Goal: Task Accomplishment & Management: Manage account settings

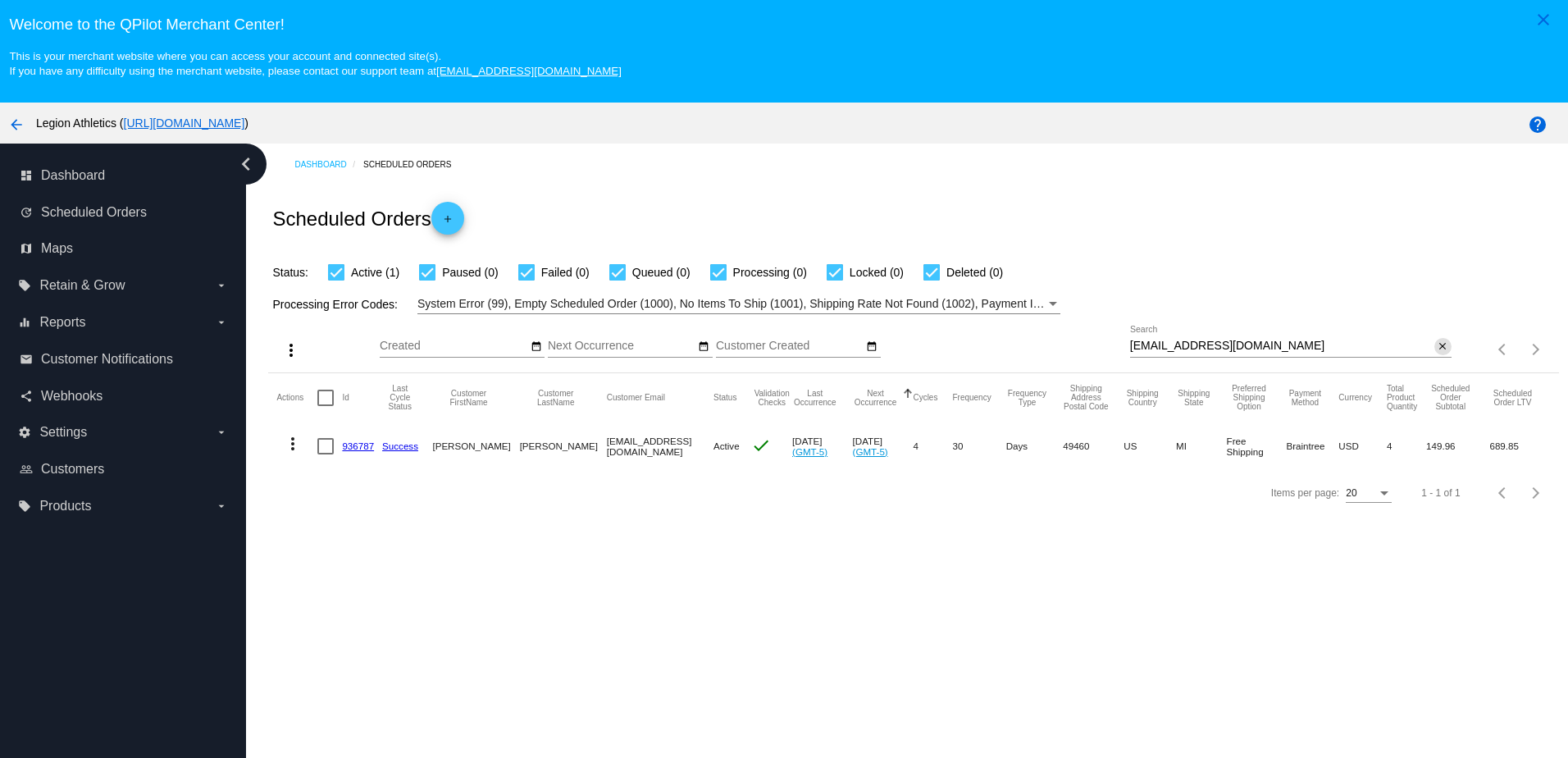
click at [1437, 347] on mat-icon "close" at bounding box center [1442, 347] width 11 height 13
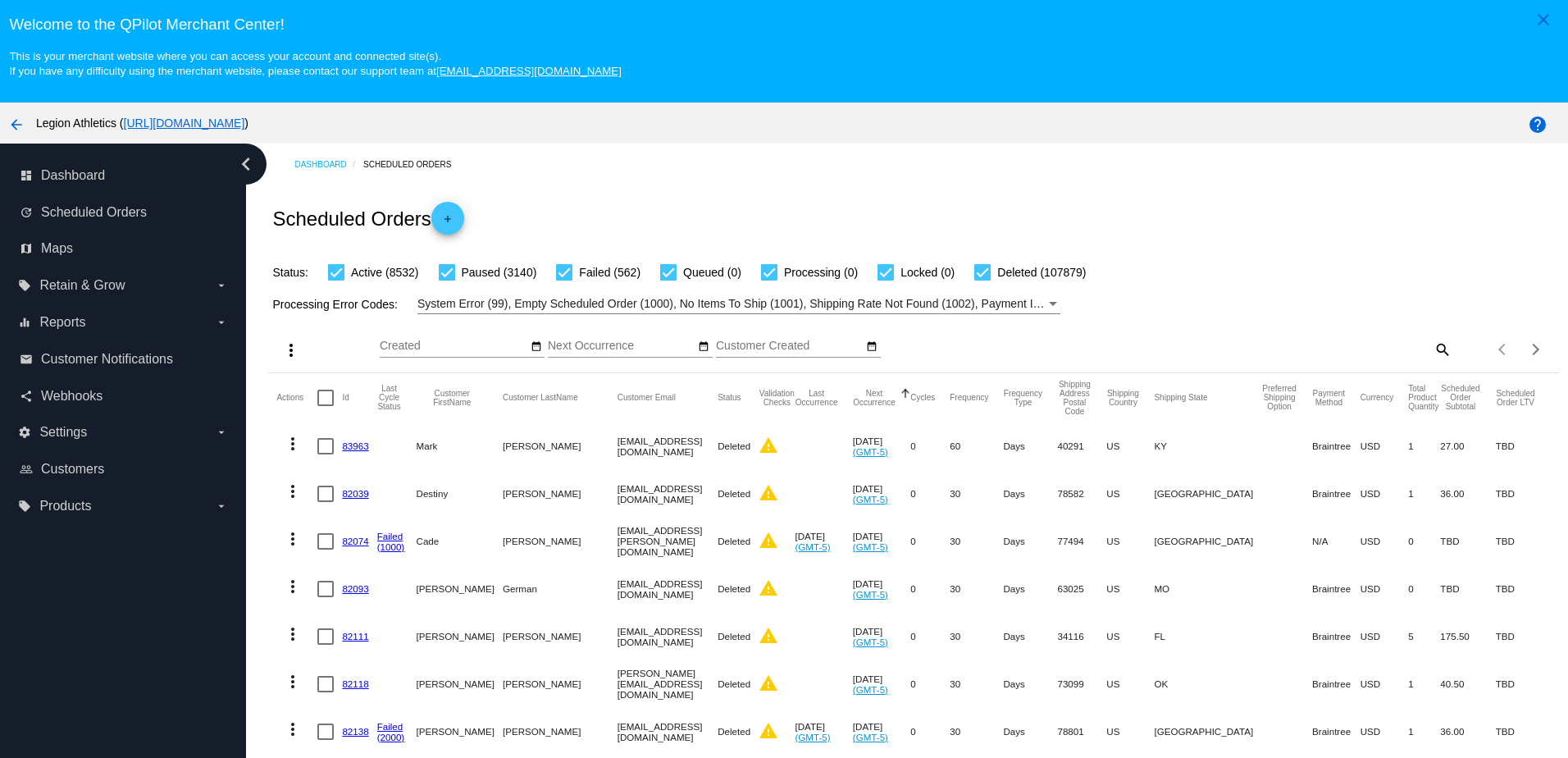
click at [1432, 347] on mat-icon "search" at bounding box center [1441, 348] width 20 height 25
drag, startPoint x: 1398, startPoint y: 354, endPoint x: 1324, endPoint y: 314, distance: 84.1
click at [1397, 353] on input "Search" at bounding box center [1291, 346] width 321 height 13
paste input "eyc1008@gmail.com"
type input "eyc1008@gmail.com"
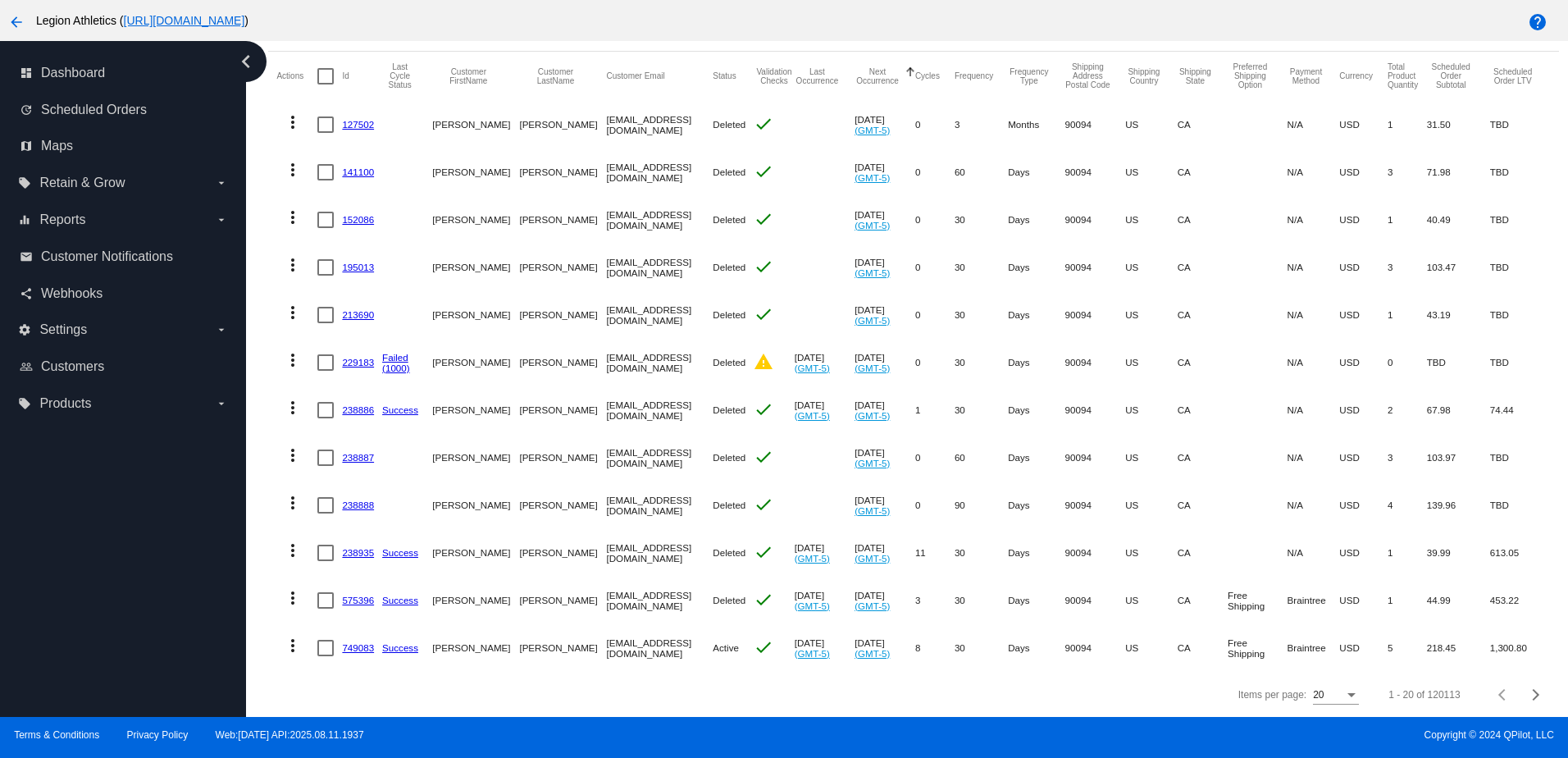
scroll to position [105, 0]
click at [364, 643] on link "749083" at bounding box center [358, 648] width 32 height 10
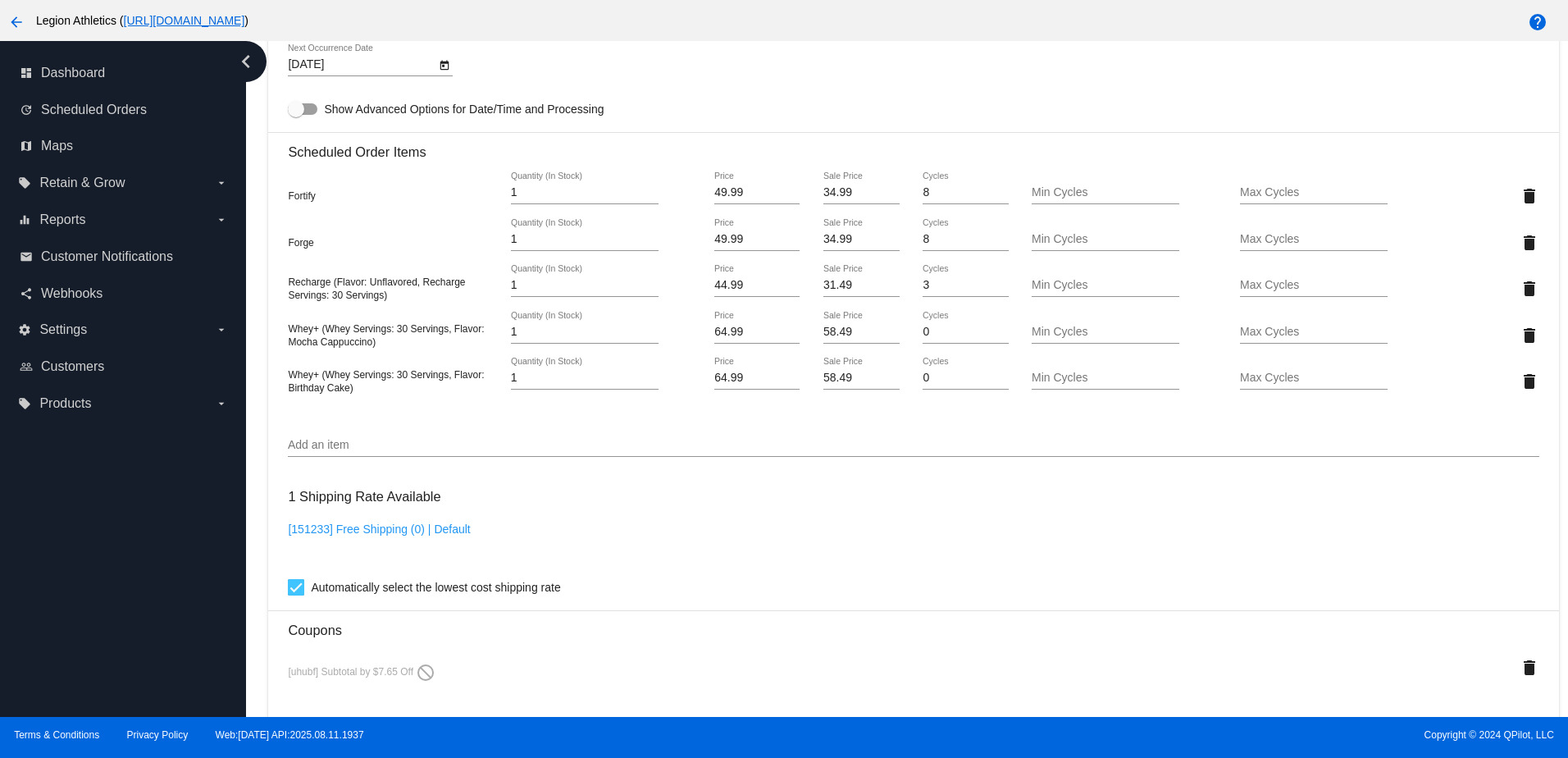
scroll to position [1066, 0]
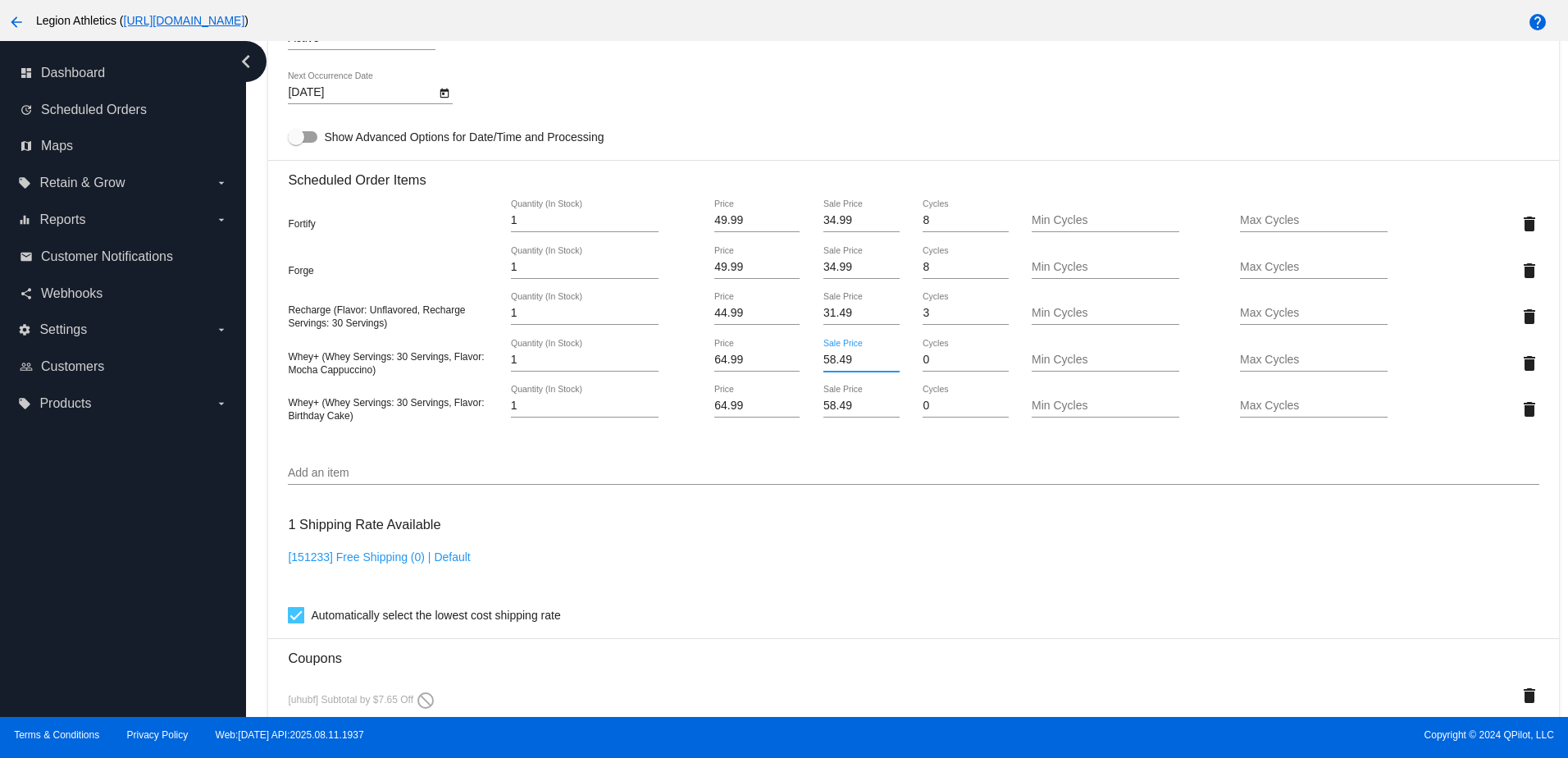
drag, startPoint x: 823, startPoint y: 369, endPoint x: 808, endPoint y: 368, distance: 15.0
click at [809, 368] on div "58.49 Sale Price" at bounding box center [861, 363] width 104 height 47
type input "45.49"
click at [829, 424] on mat-card "Customer 461877: [PERSON_NAME] [EMAIL_ADDRESS][DOMAIN_NAME] Customer Shipping E…" at bounding box center [913, 307] width 1290 height 1884
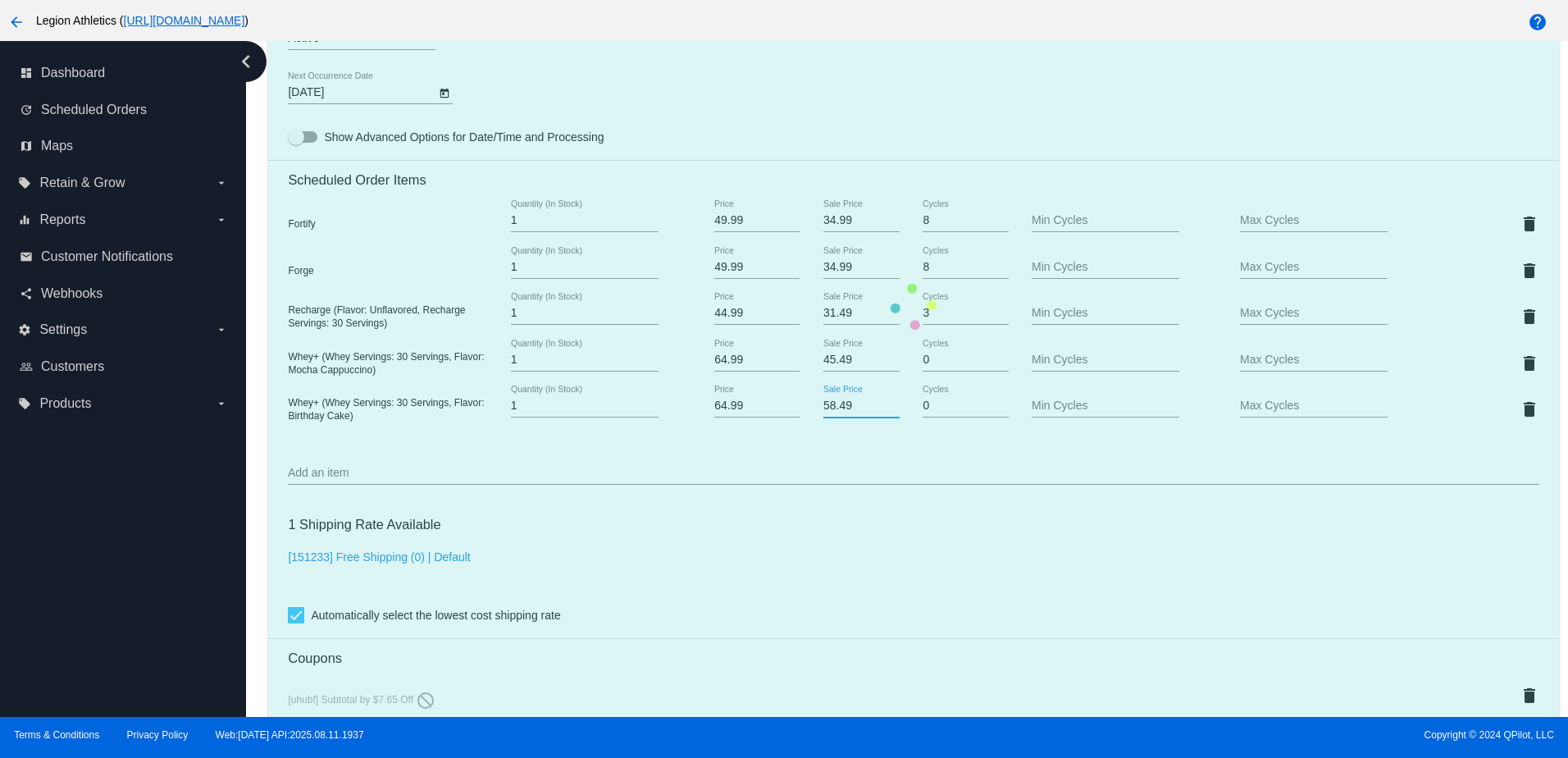
click at [822, 414] on mat-card "Customer 461877: [PERSON_NAME] [EMAIL_ADDRESS][DOMAIN_NAME] Customer Shipping E…" at bounding box center [913, 307] width 1290 height 1884
click at [822, 417] on mat-card "Customer 461877: [PERSON_NAME] [EMAIL_ADDRESS][DOMAIN_NAME] Customer Shipping E…" at bounding box center [913, 307] width 1290 height 1884
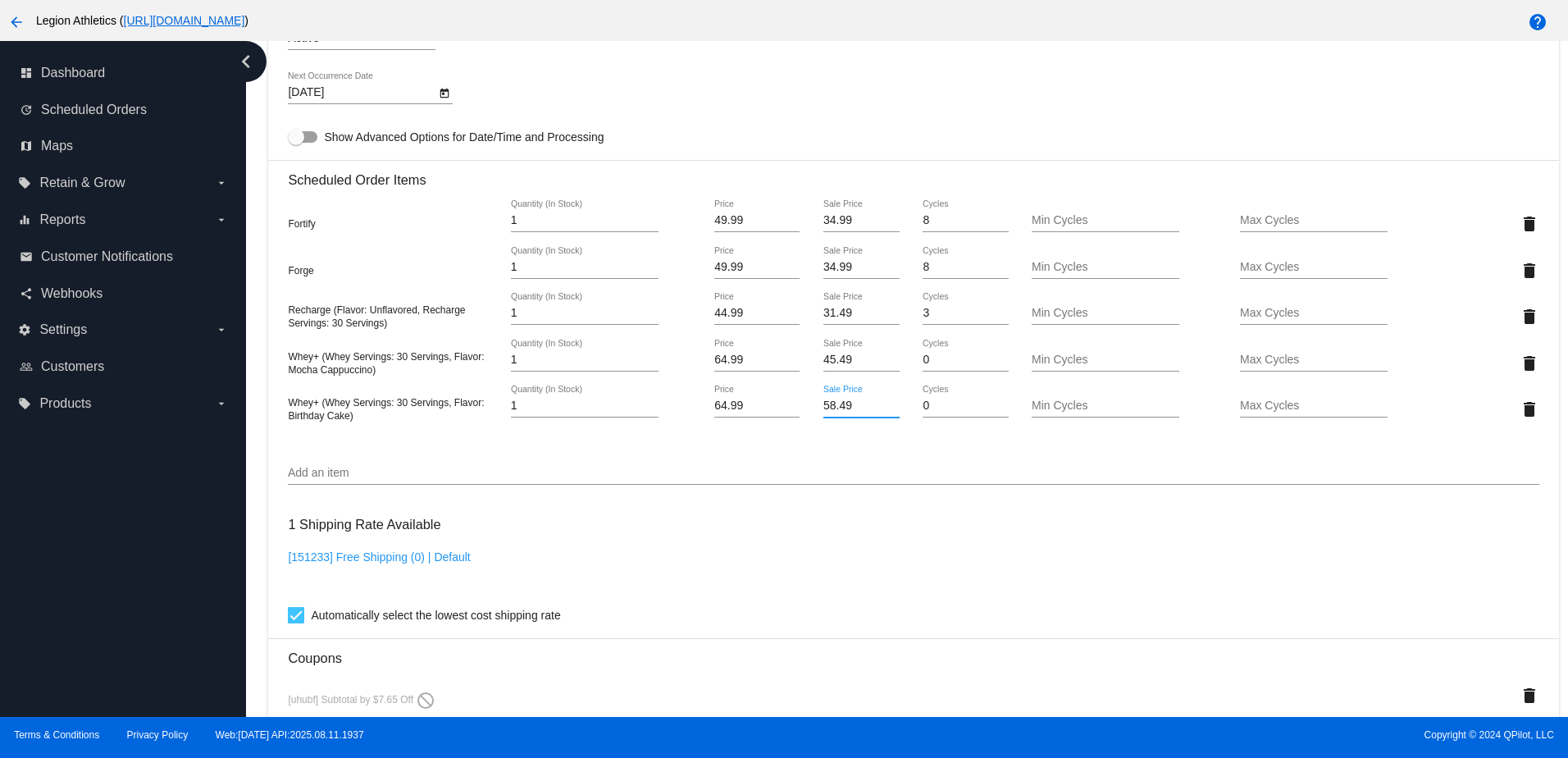
click at [823, 413] on input "58.49" at bounding box center [861, 406] width 76 height 13
drag, startPoint x: 824, startPoint y: 416, endPoint x: 813, endPoint y: 416, distance: 11.0
click at [823, 413] on input "58.49" at bounding box center [861, 406] width 76 height 13
type input "45.49"
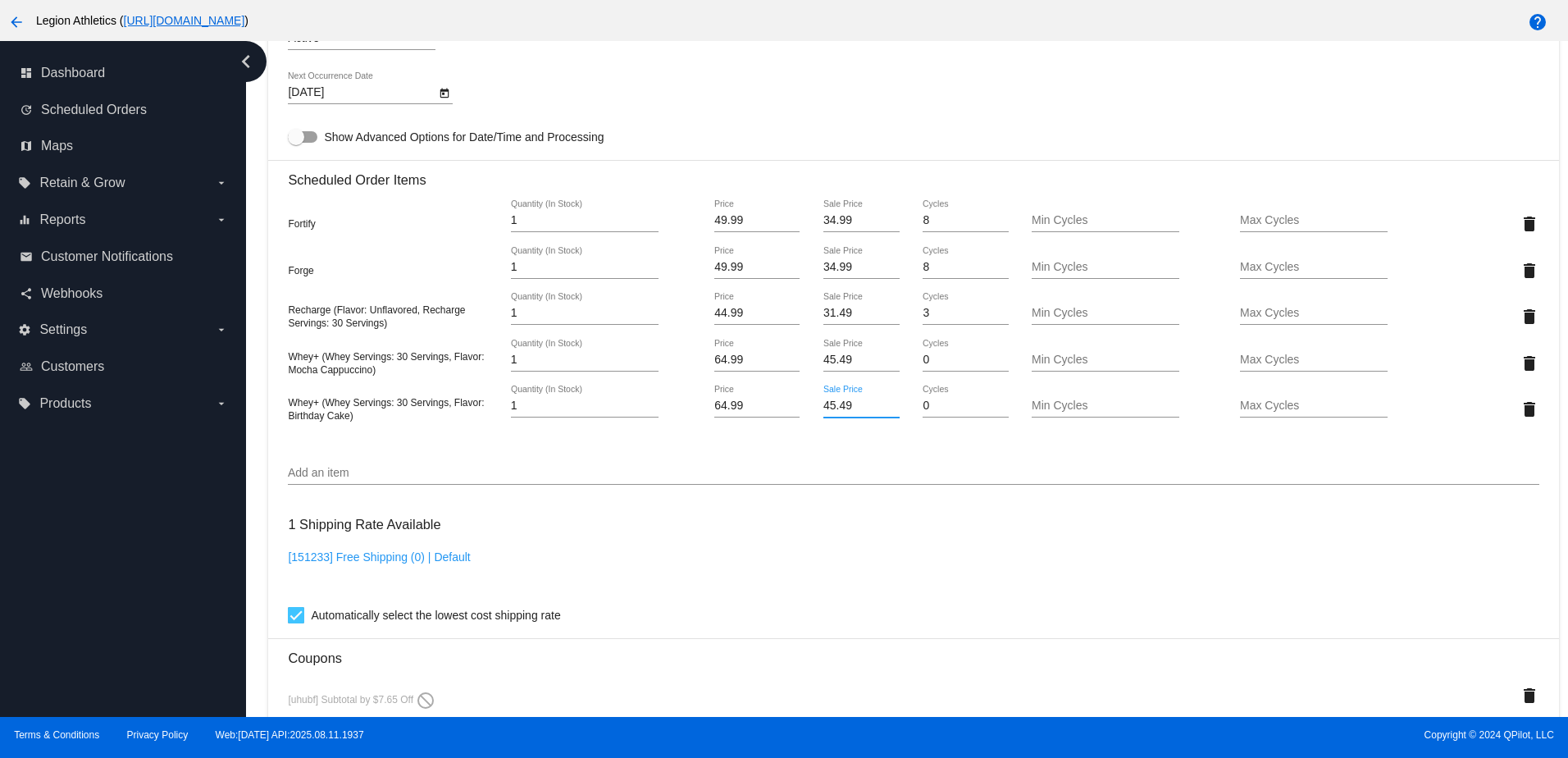
click at [926, 435] on mat-card "Customer 461877: [PERSON_NAME] [EMAIL_ADDRESS][DOMAIN_NAME] Customer Shipping E…" at bounding box center [913, 307] width 1290 height 1884
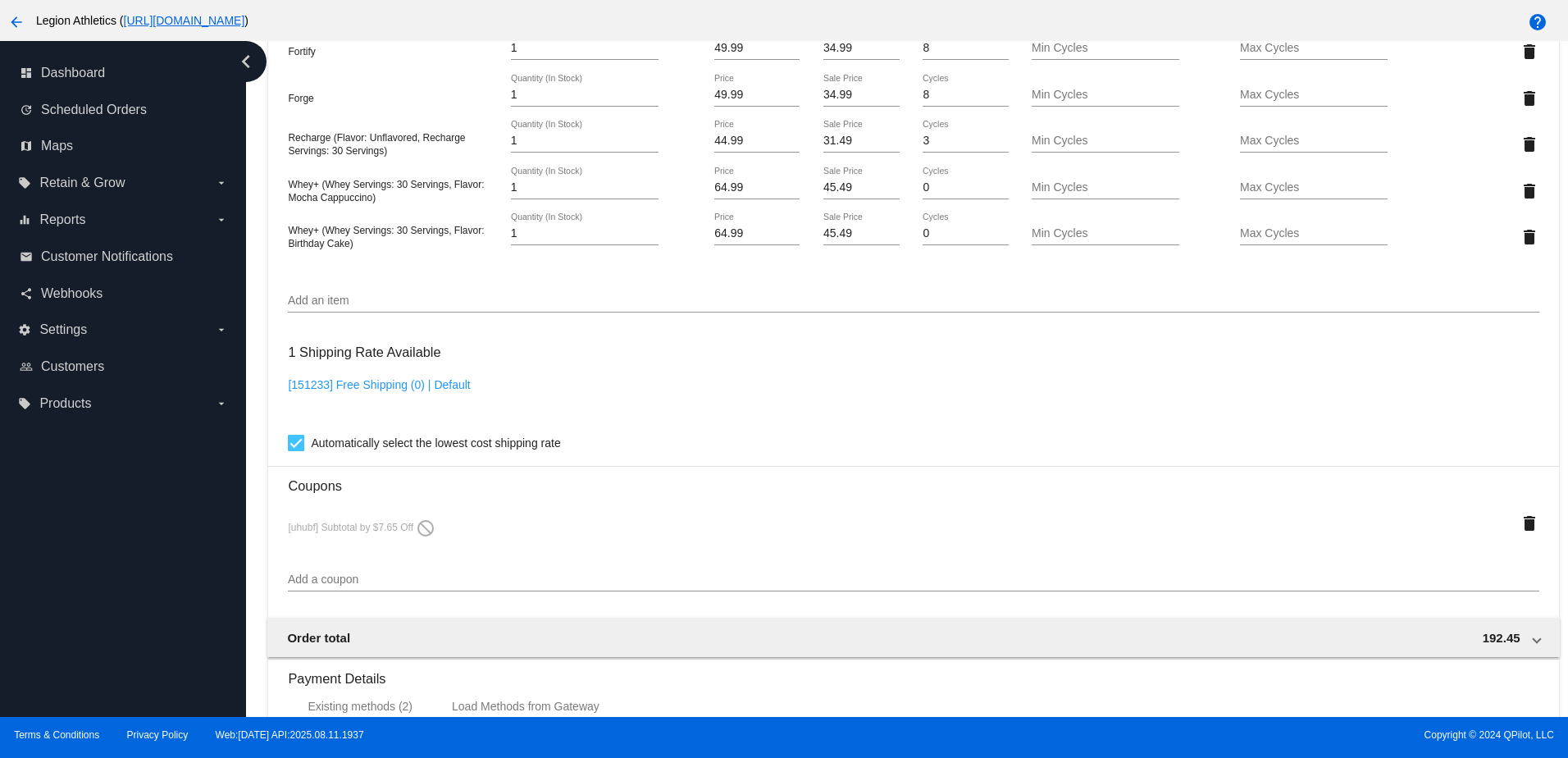
scroll to position [1610, 0]
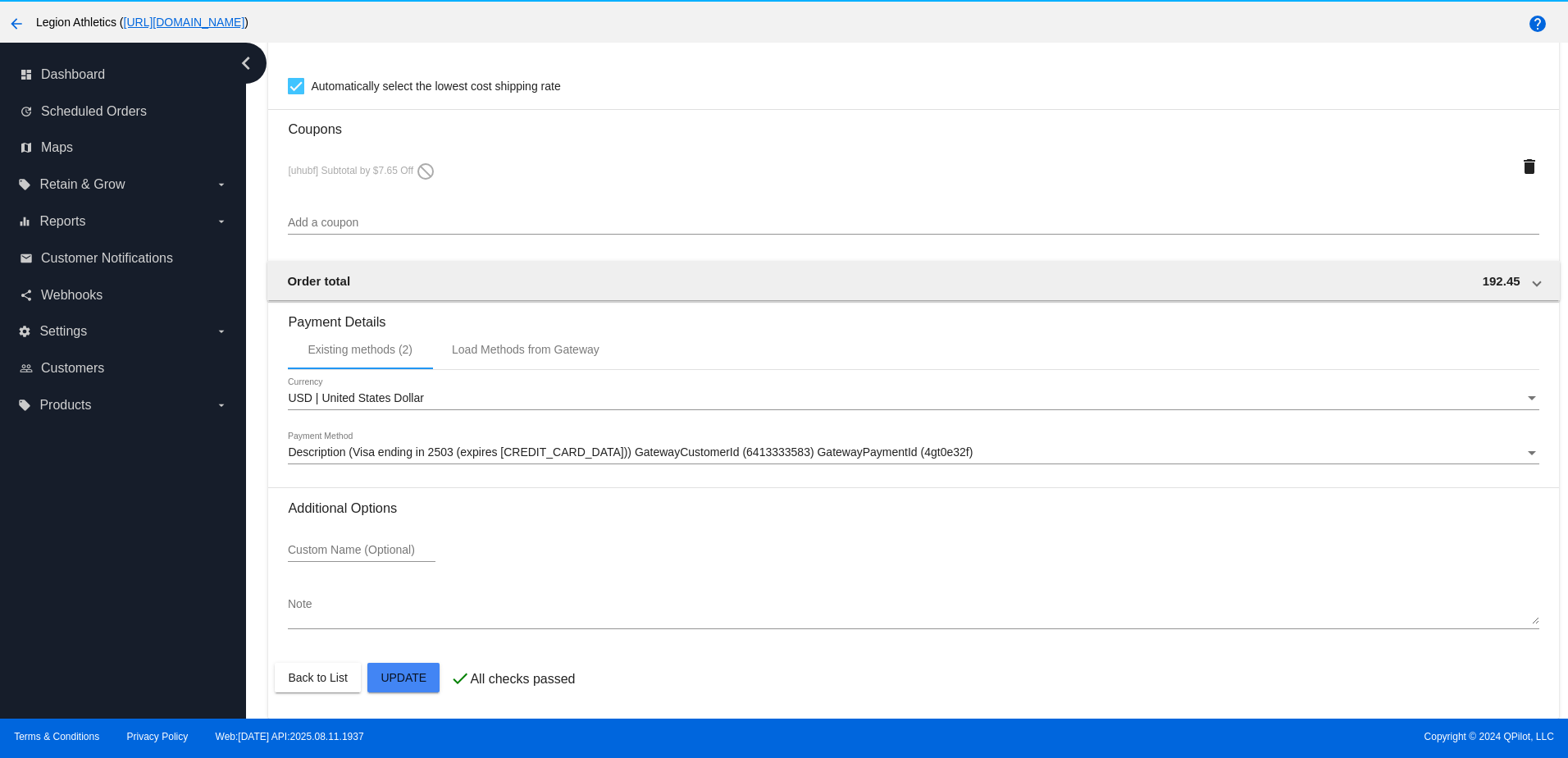
scroll to position [105, 0]
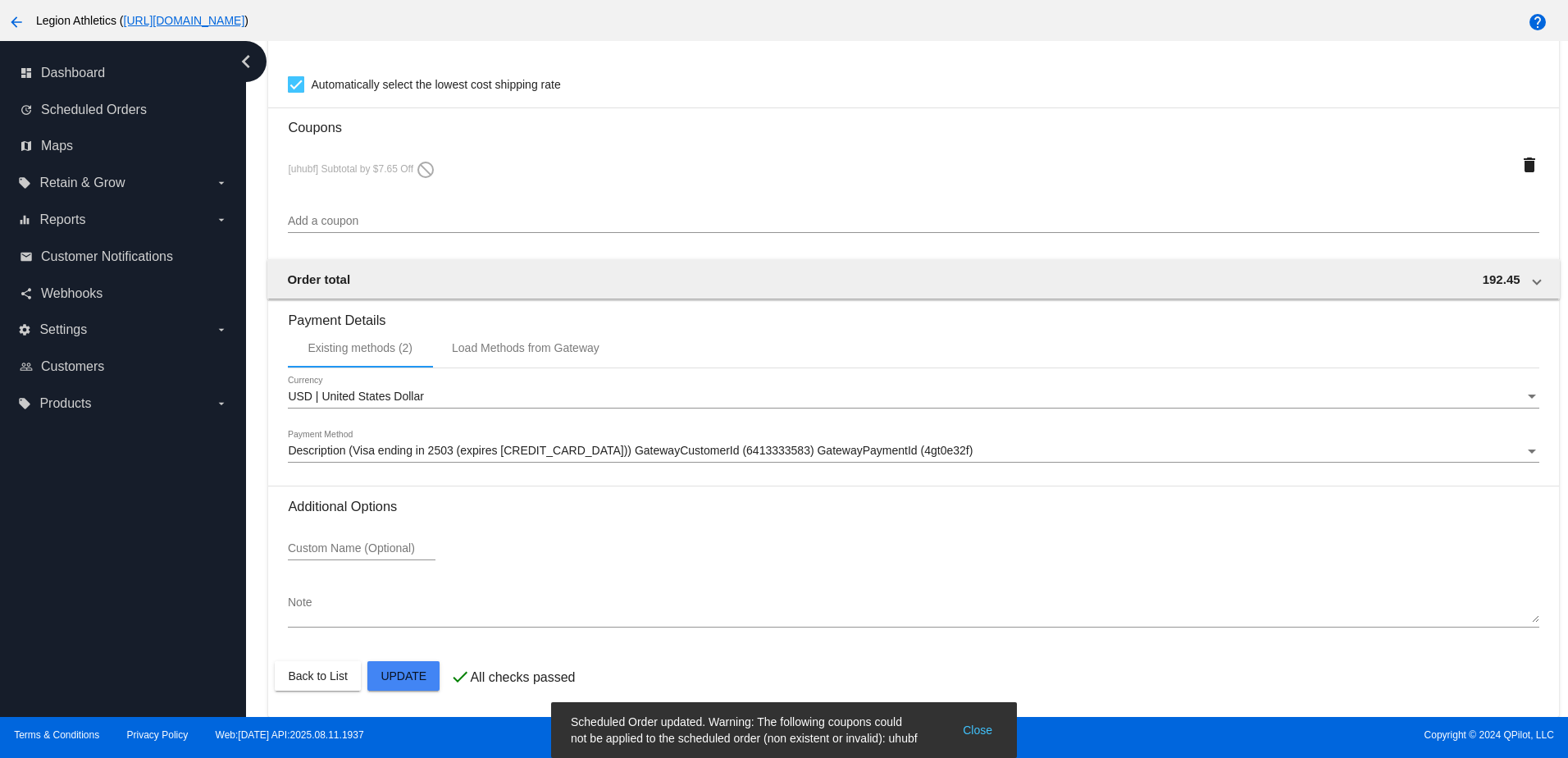
click at [982, 718] on button "Close" at bounding box center [977, 730] width 39 height 33
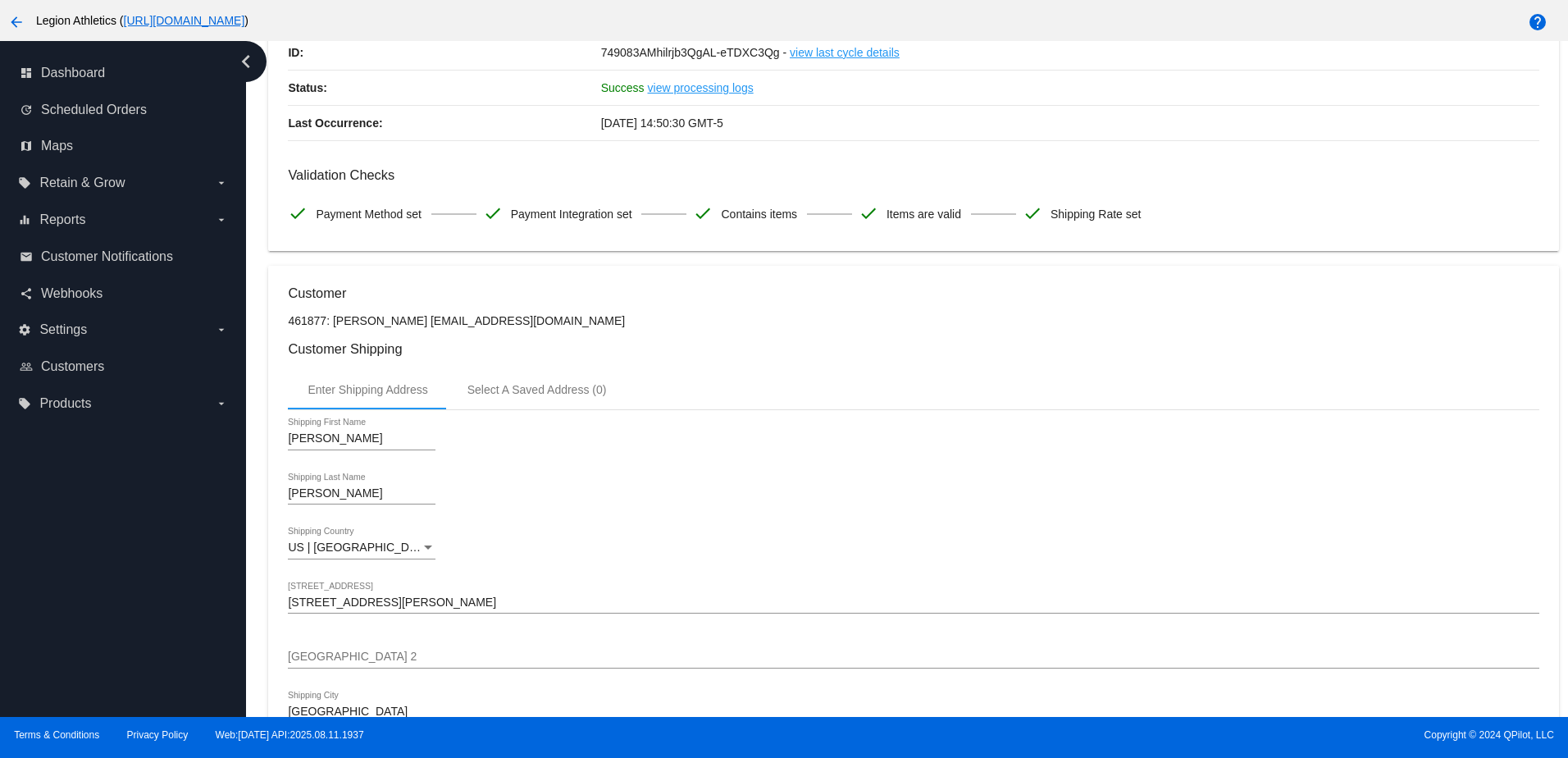
scroll to position [0, 0]
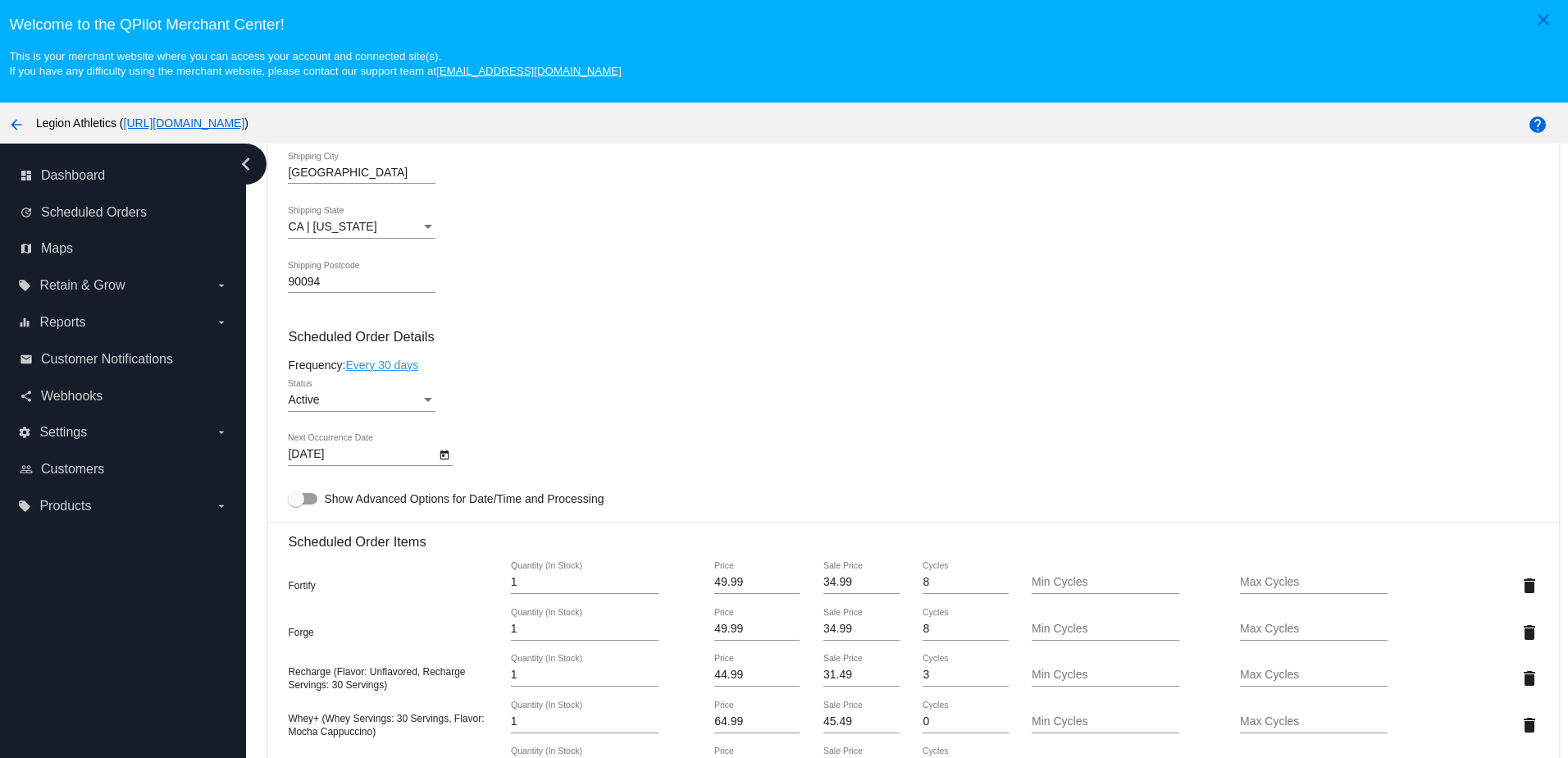
scroll to position [626, 0]
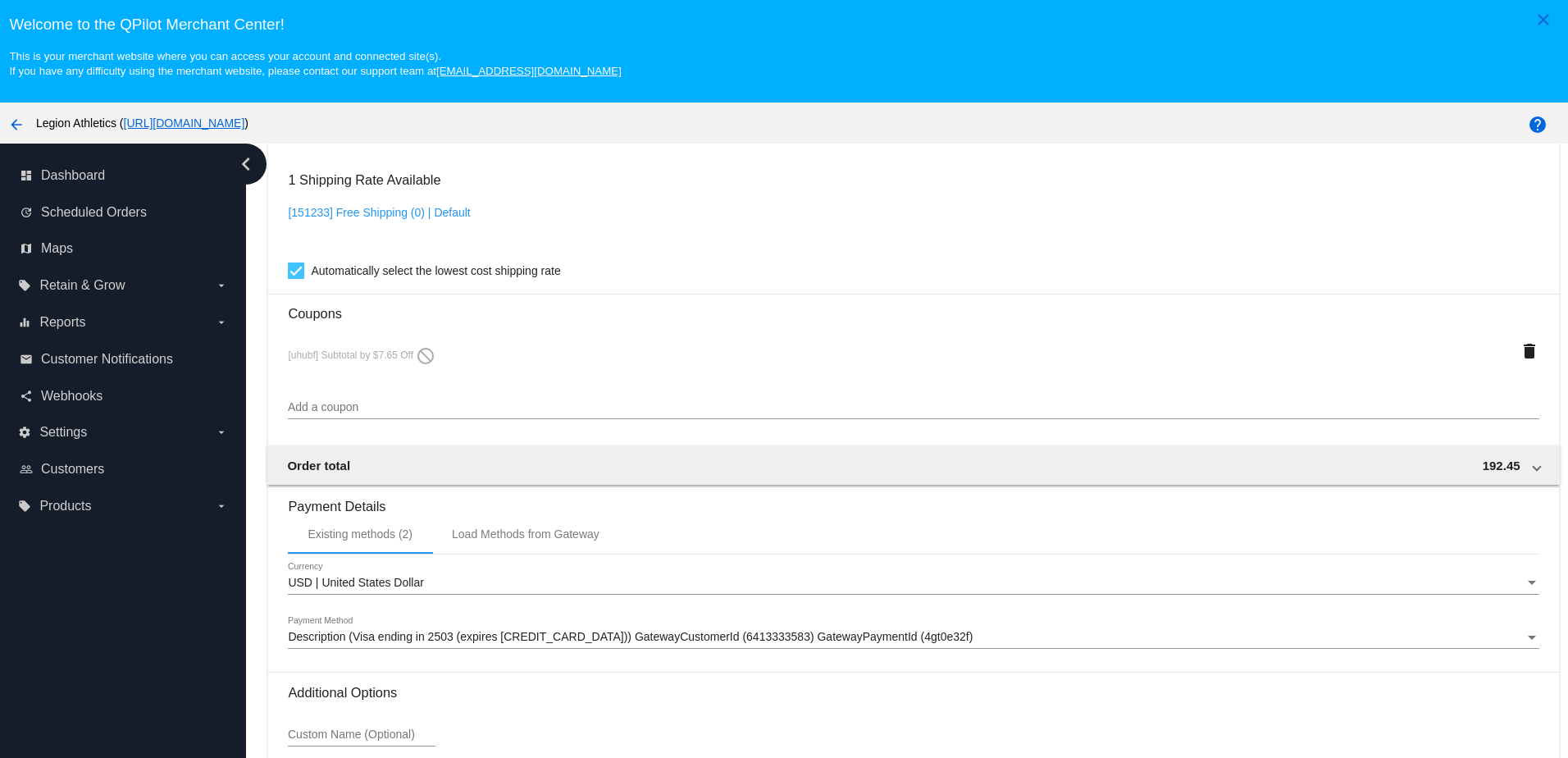
scroll to position [1610, 0]
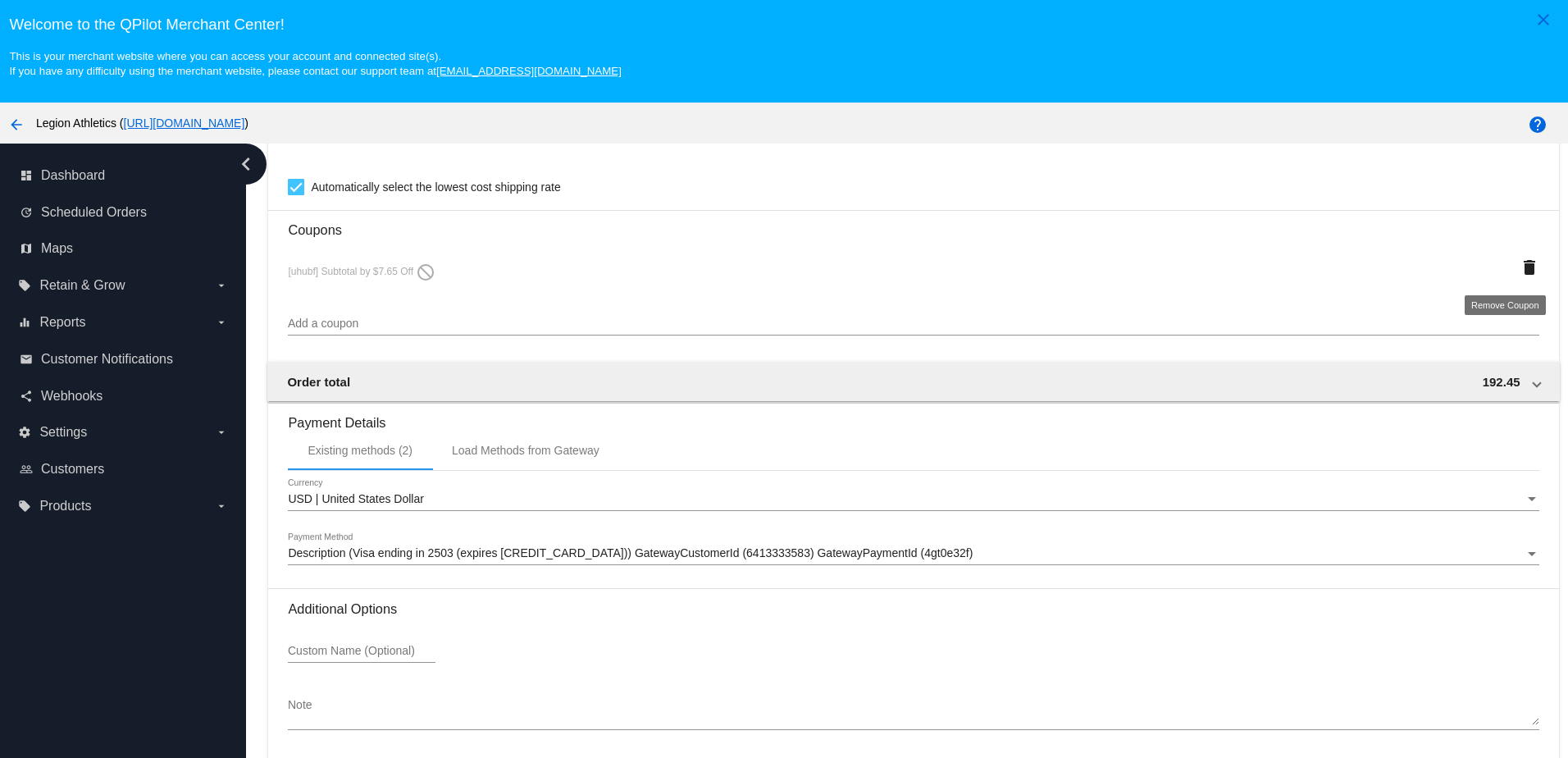
click at [1520, 267] on mat-icon "delete" at bounding box center [1530, 267] width 20 height 20
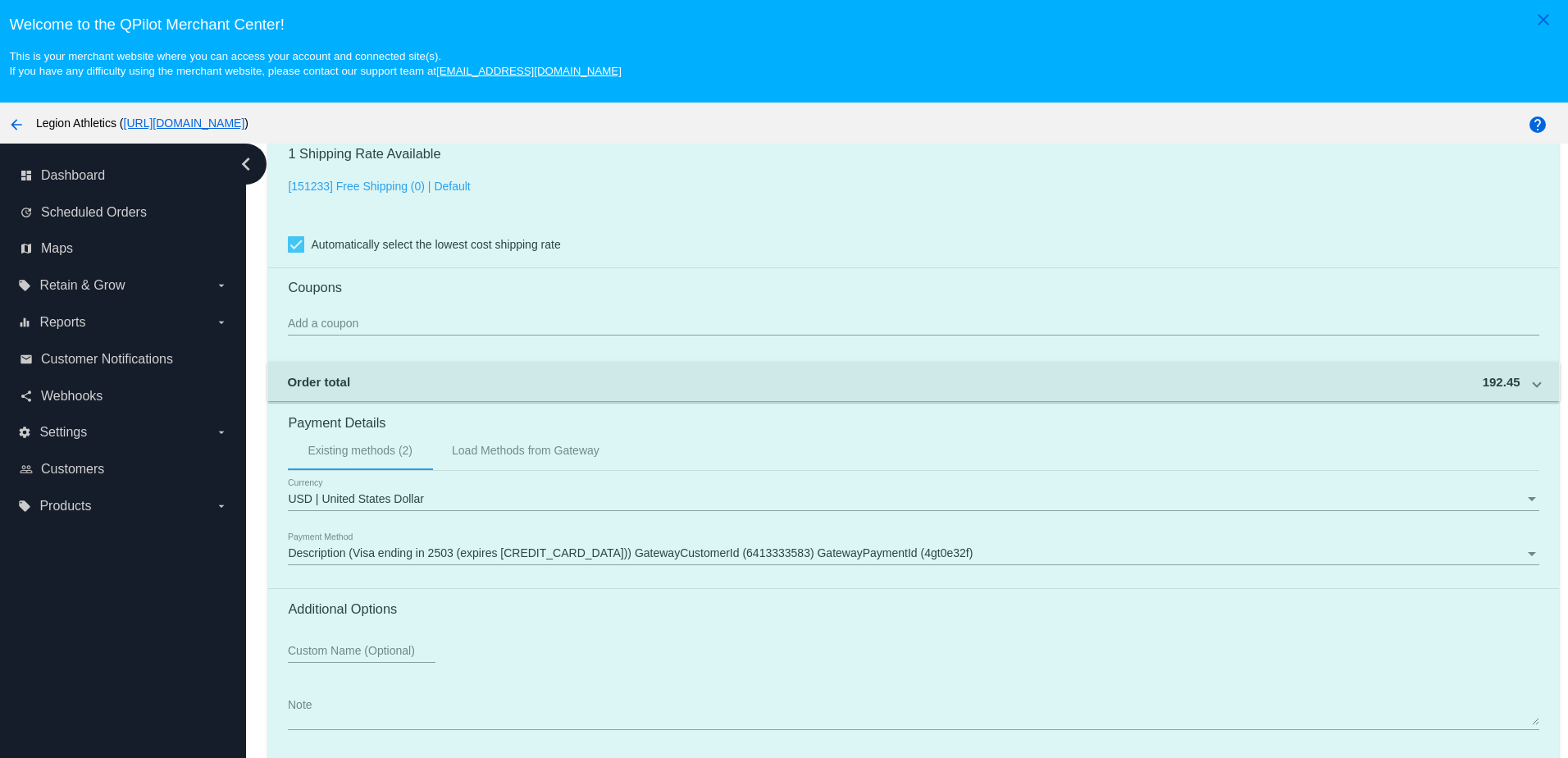
scroll to position [1554, 0]
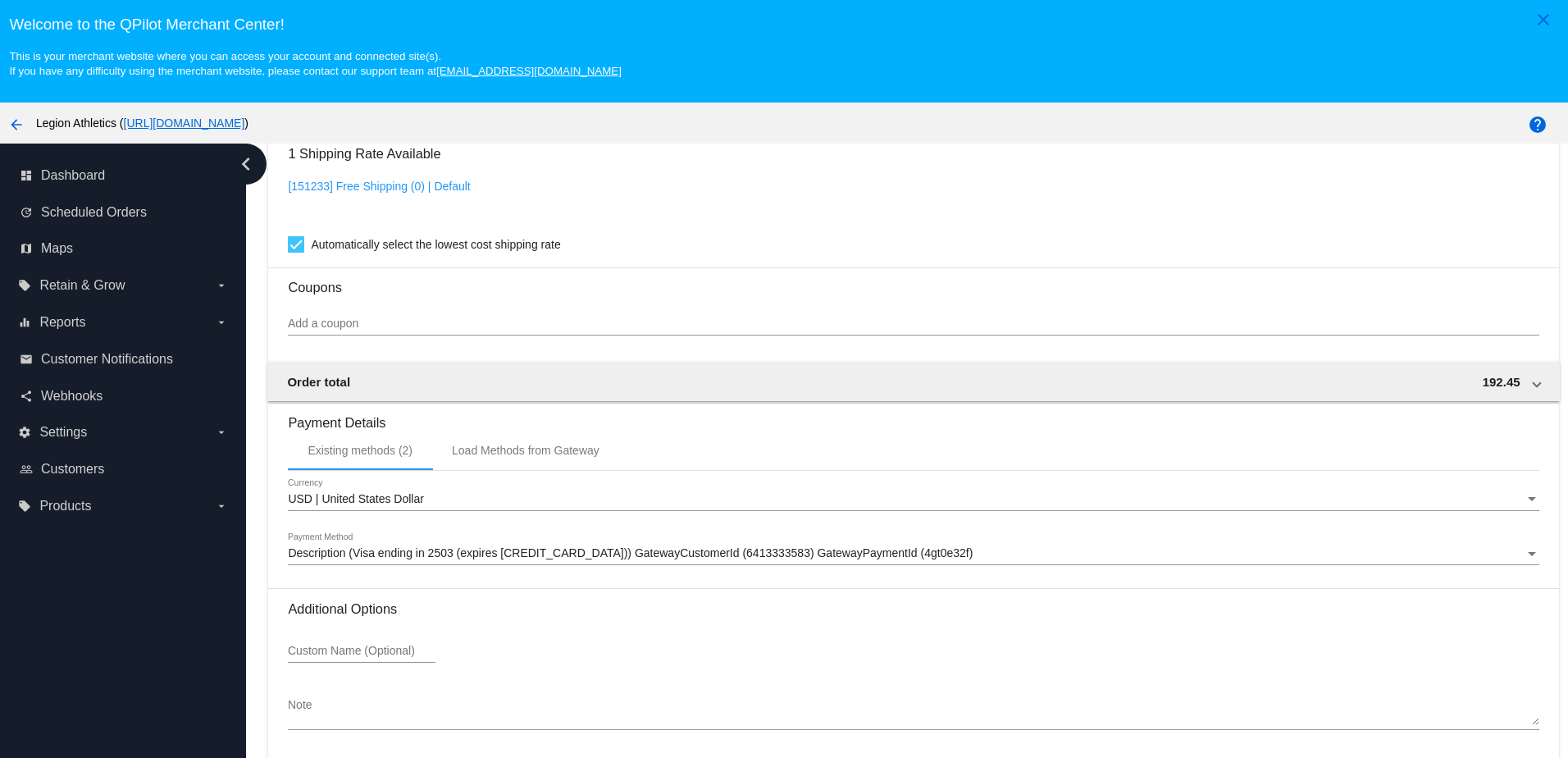
click at [317, 322] on input "Add a coupon" at bounding box center [913, 324] width 1251 height 13
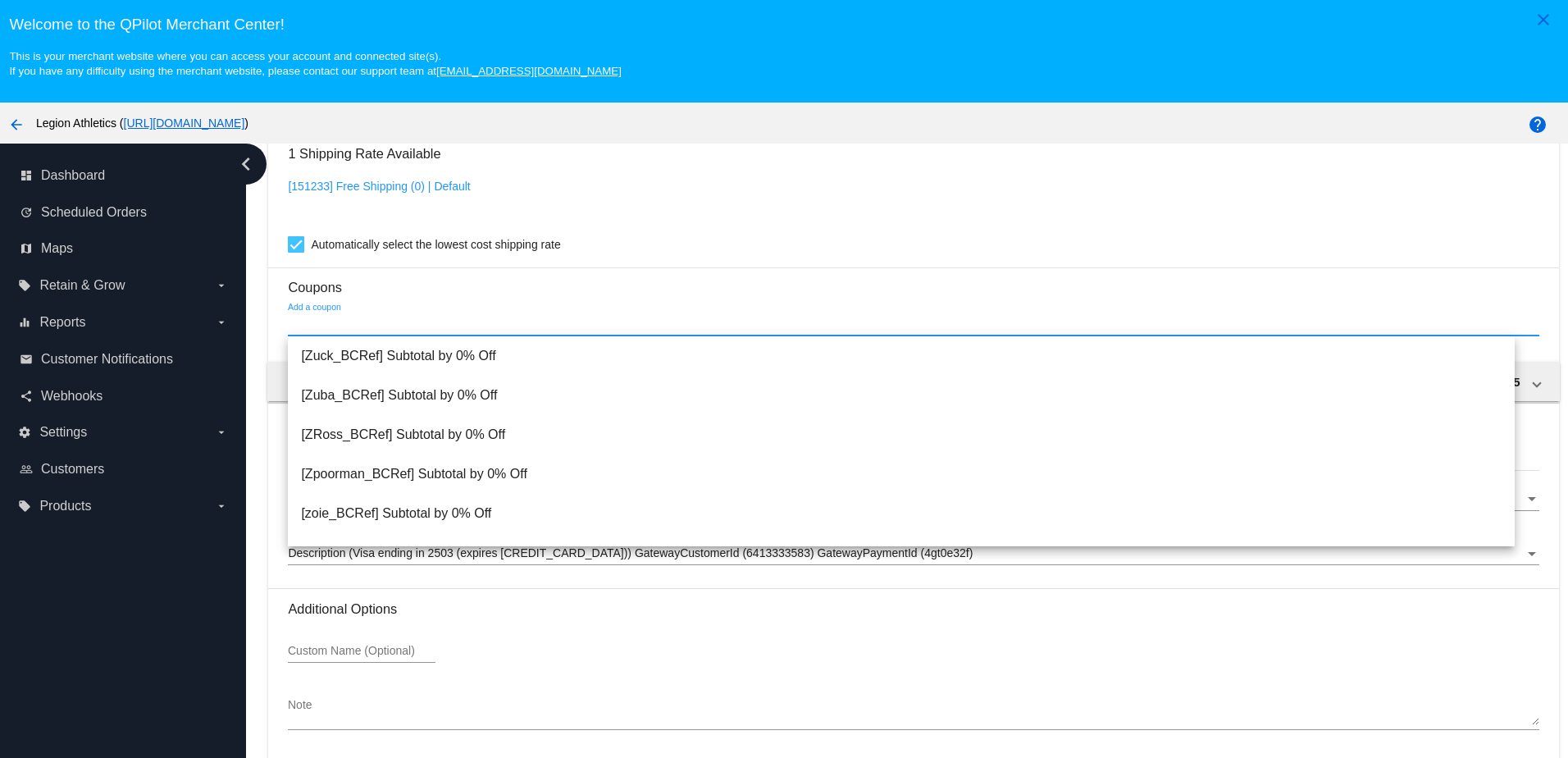
paste input "EChungPoints"
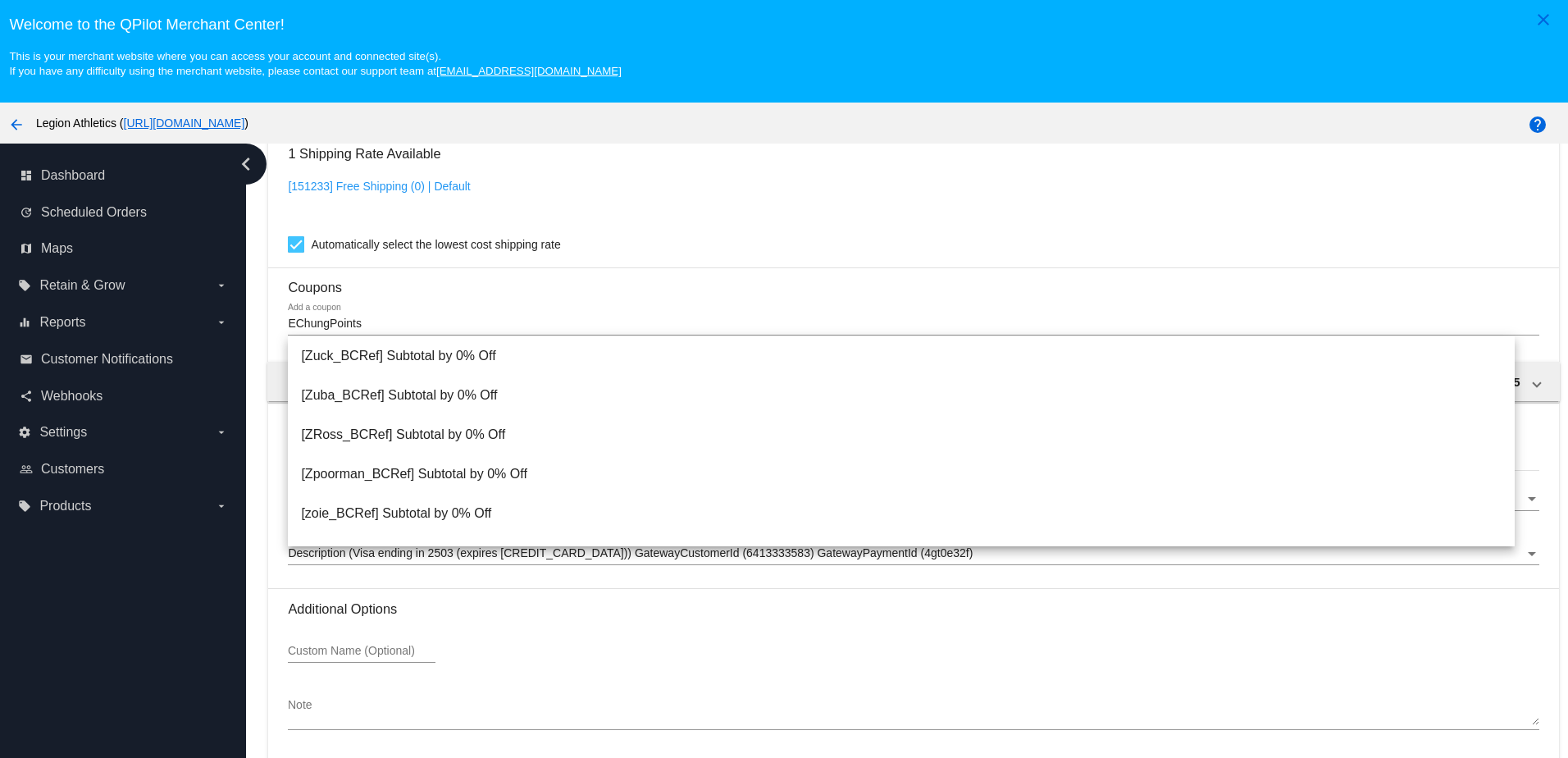
click at [476, 333] on div "EChungPoints Add a coupon" at bounding box center [913, 320] width 1251 height 32
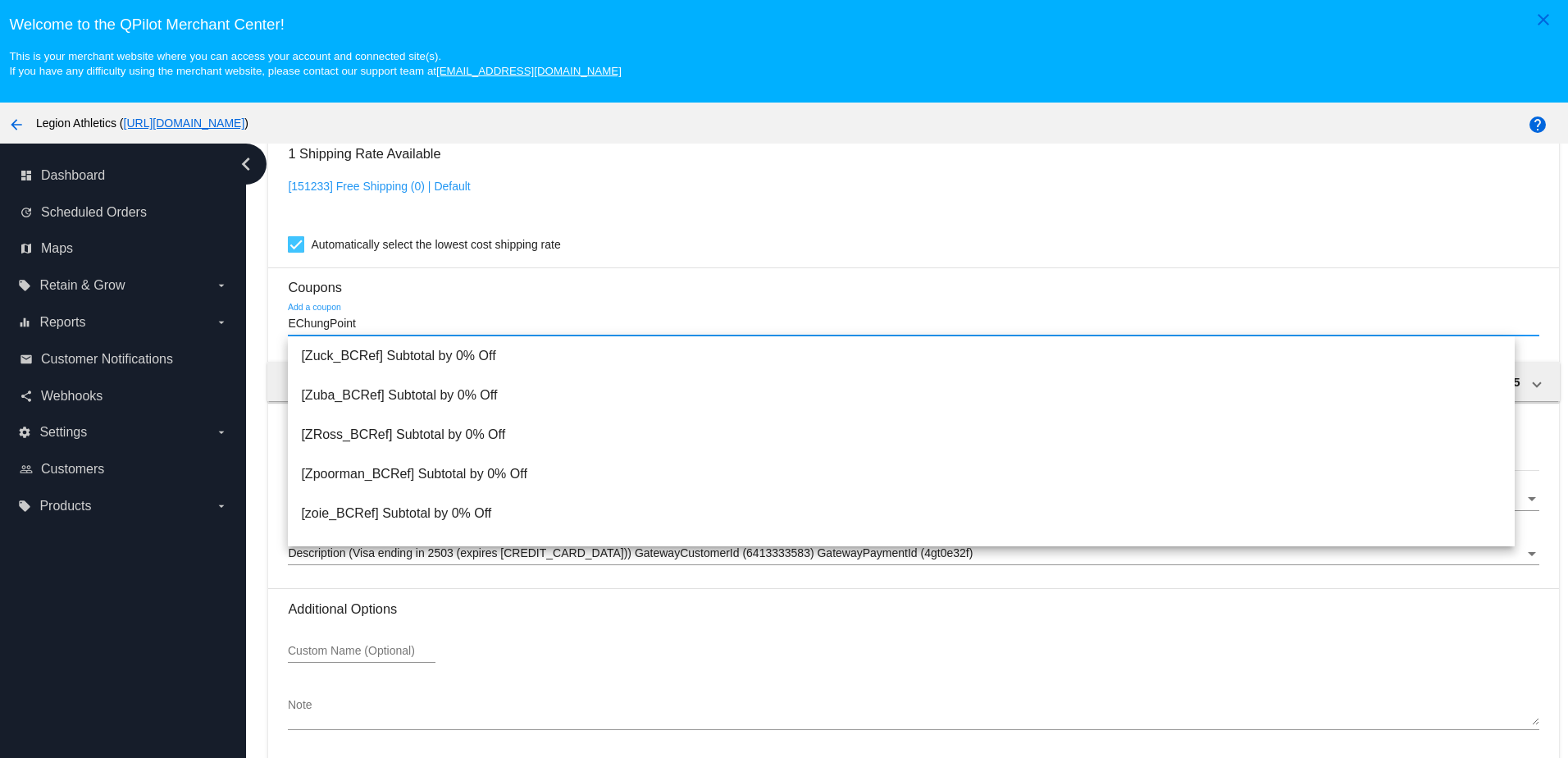
type input "EChungPoints"
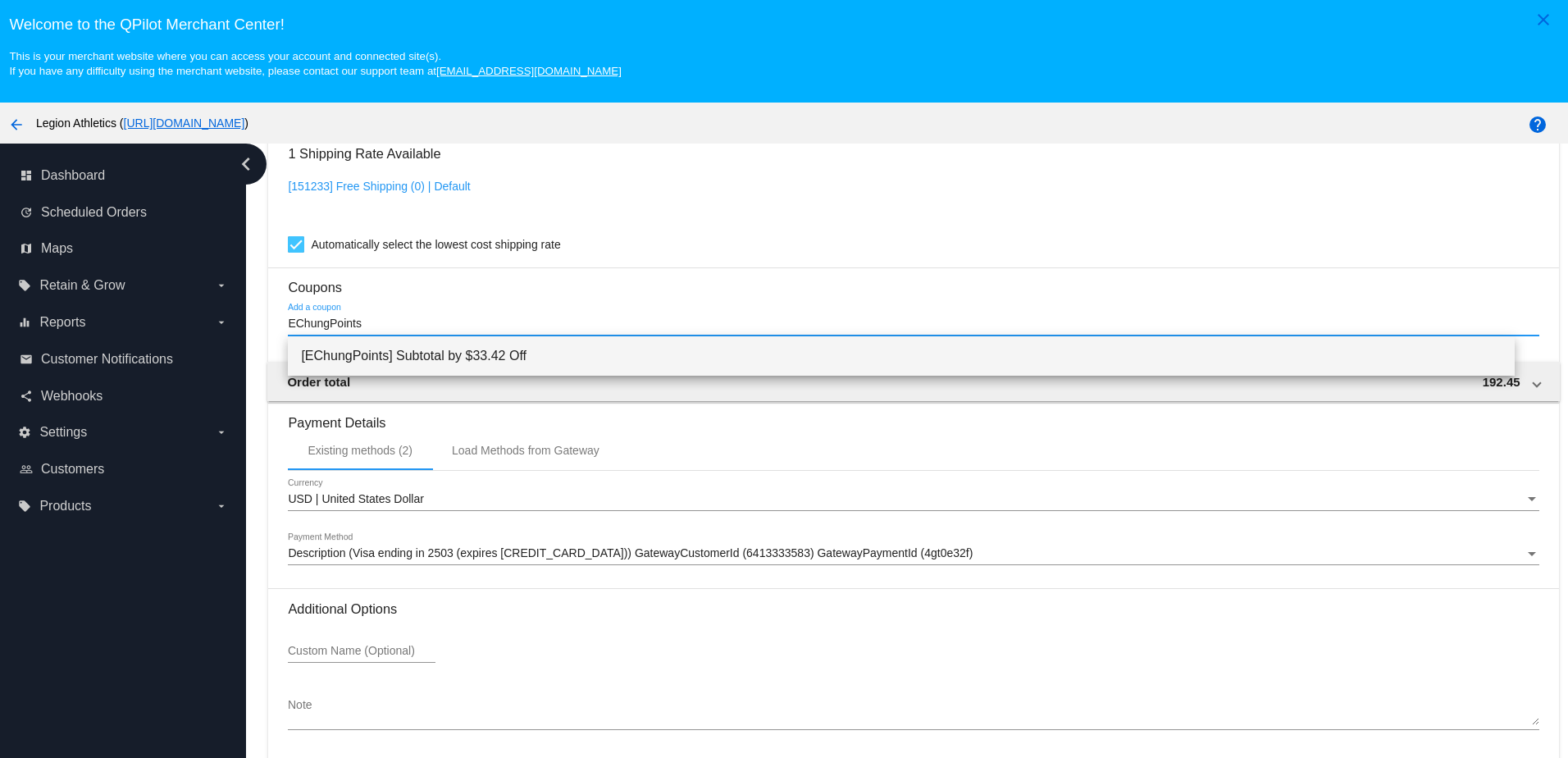
click at [465, 349] on span "[EChungPoints] Subtotal by $33.42 Off" at bounding box center [901, 355] width 1200 height 39
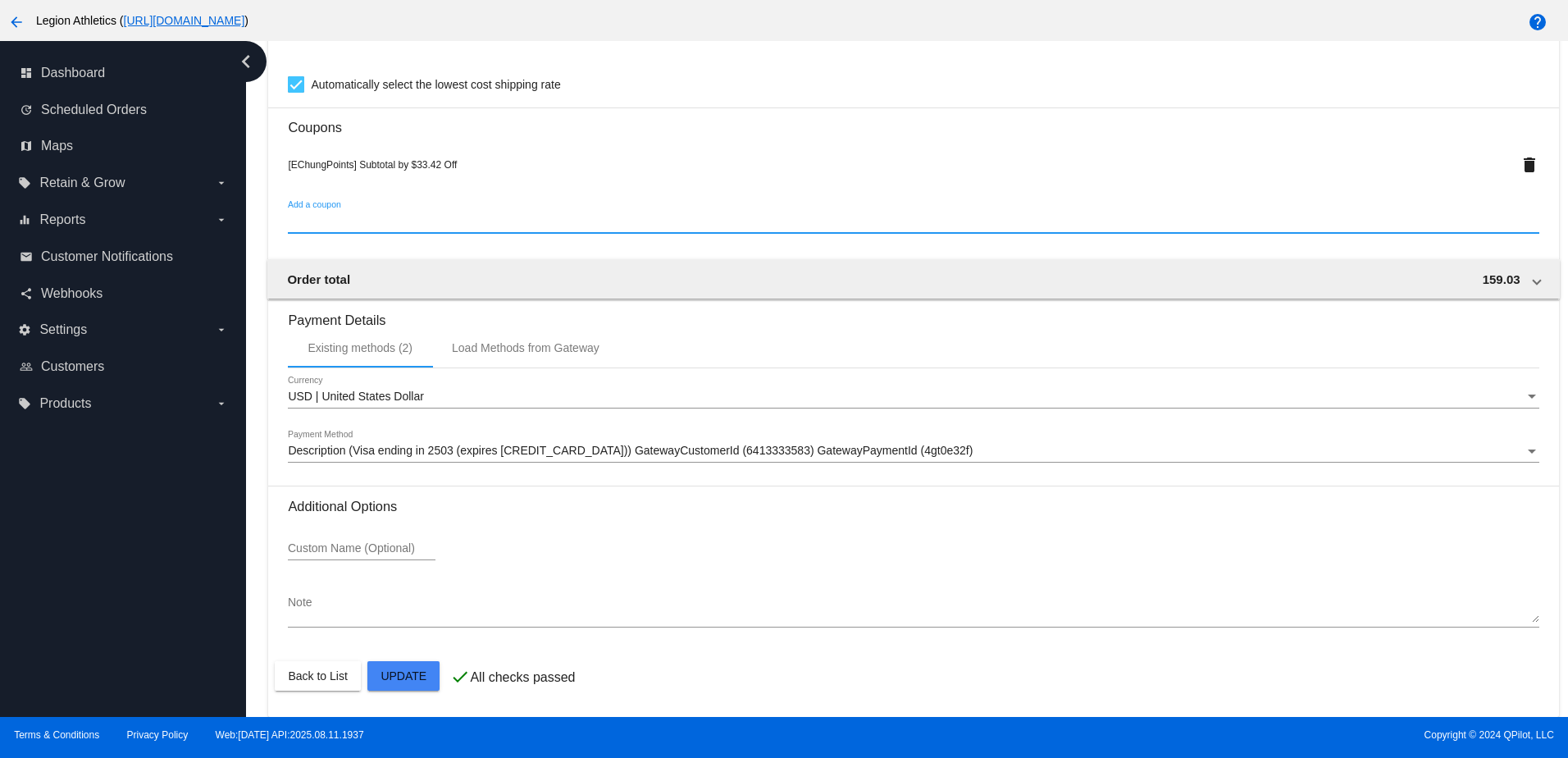
scroll to position [105, 0]
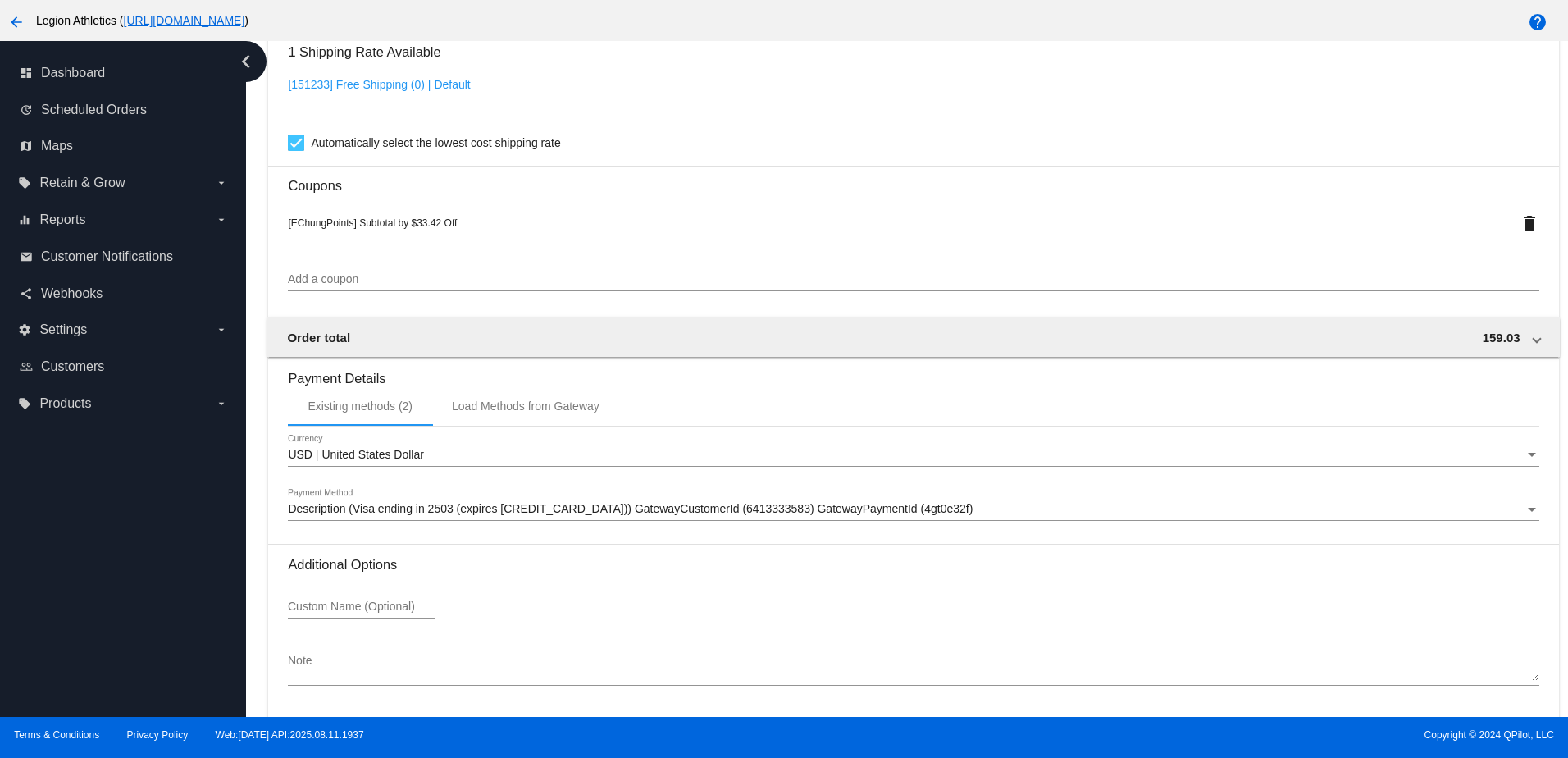
scroll to position [1610, 0]
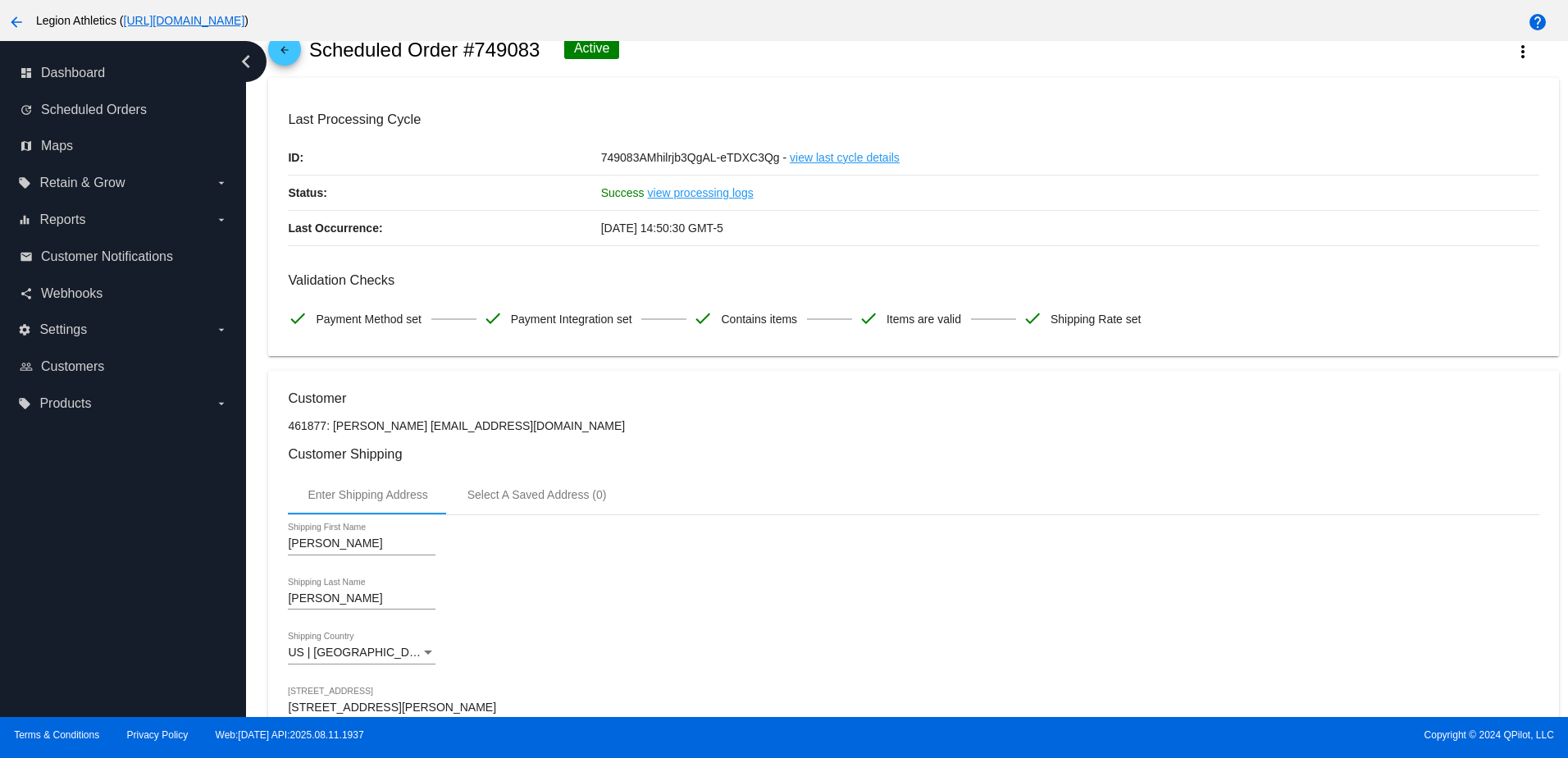
scroll to position [0, 0]
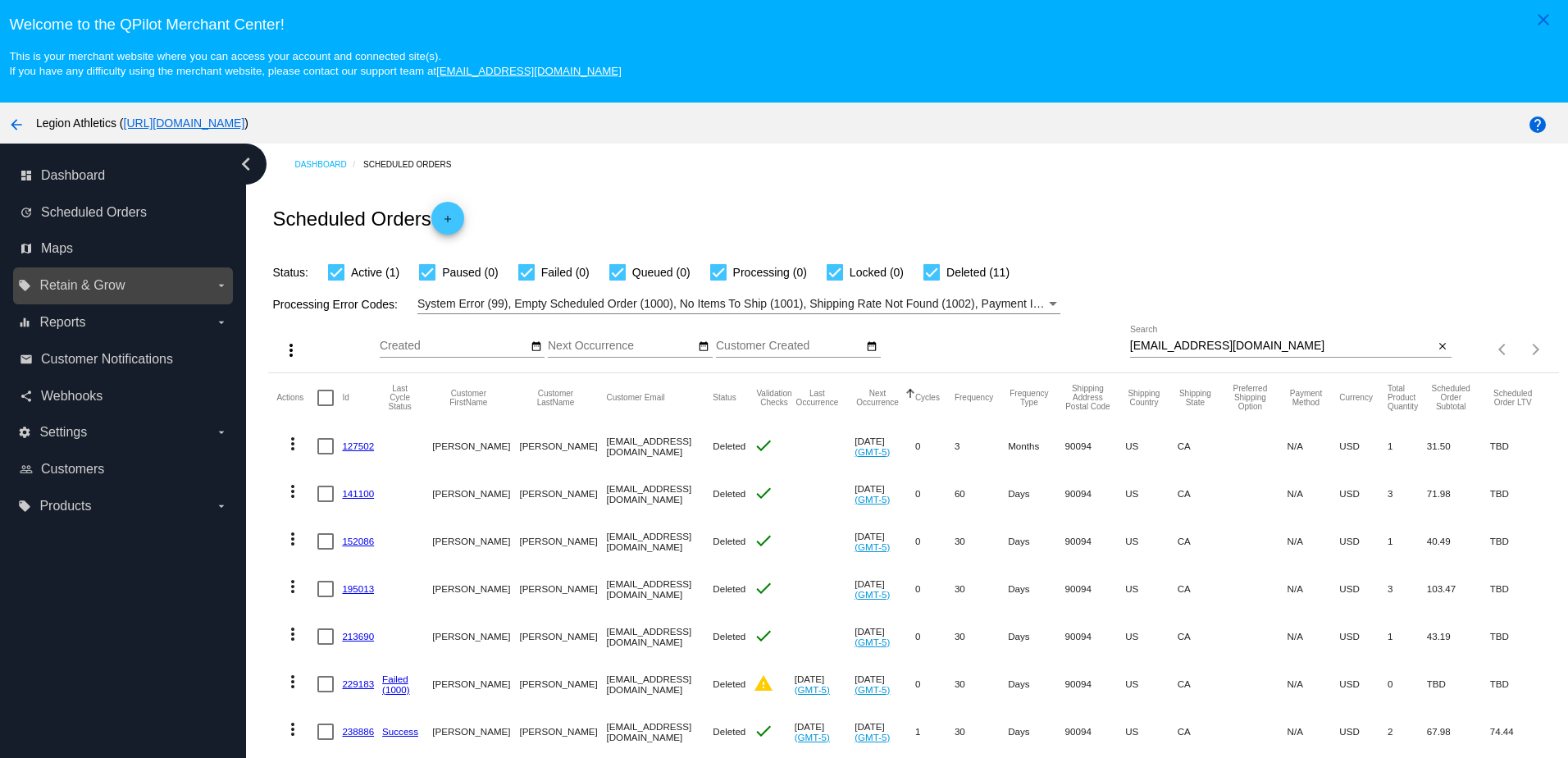
click at [122, 291] on span "Retain & Grow" at bounding box center [82, 286] width 86 height 15
click at [0, 0] on input "local_offer Retain & Grow arrow_drop_down" at bounding box center [0, 0] width 0 height 0
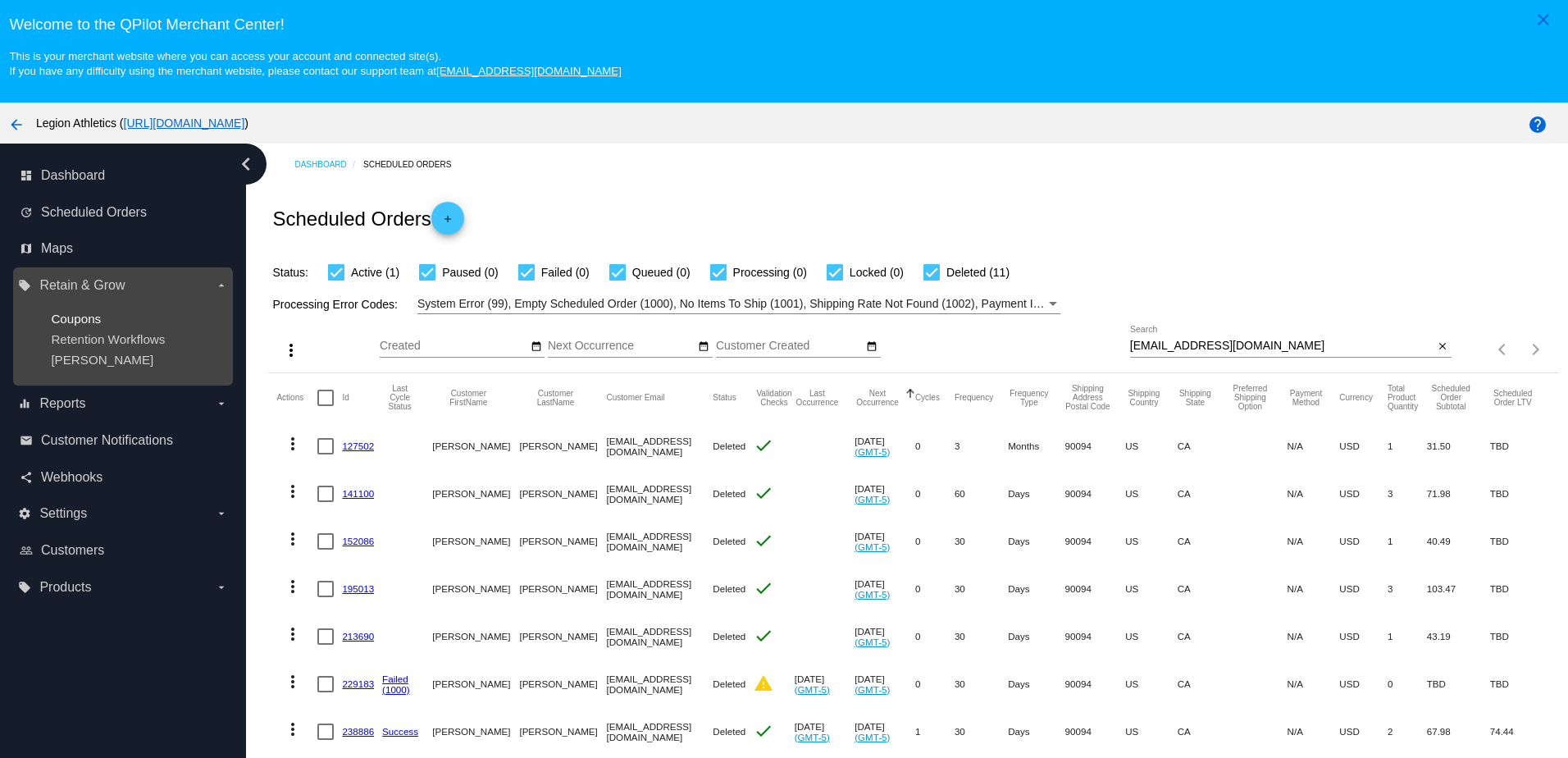
click at [75, 320] on span "Coupons" at bounding box center [75, 319] width 50 height 14
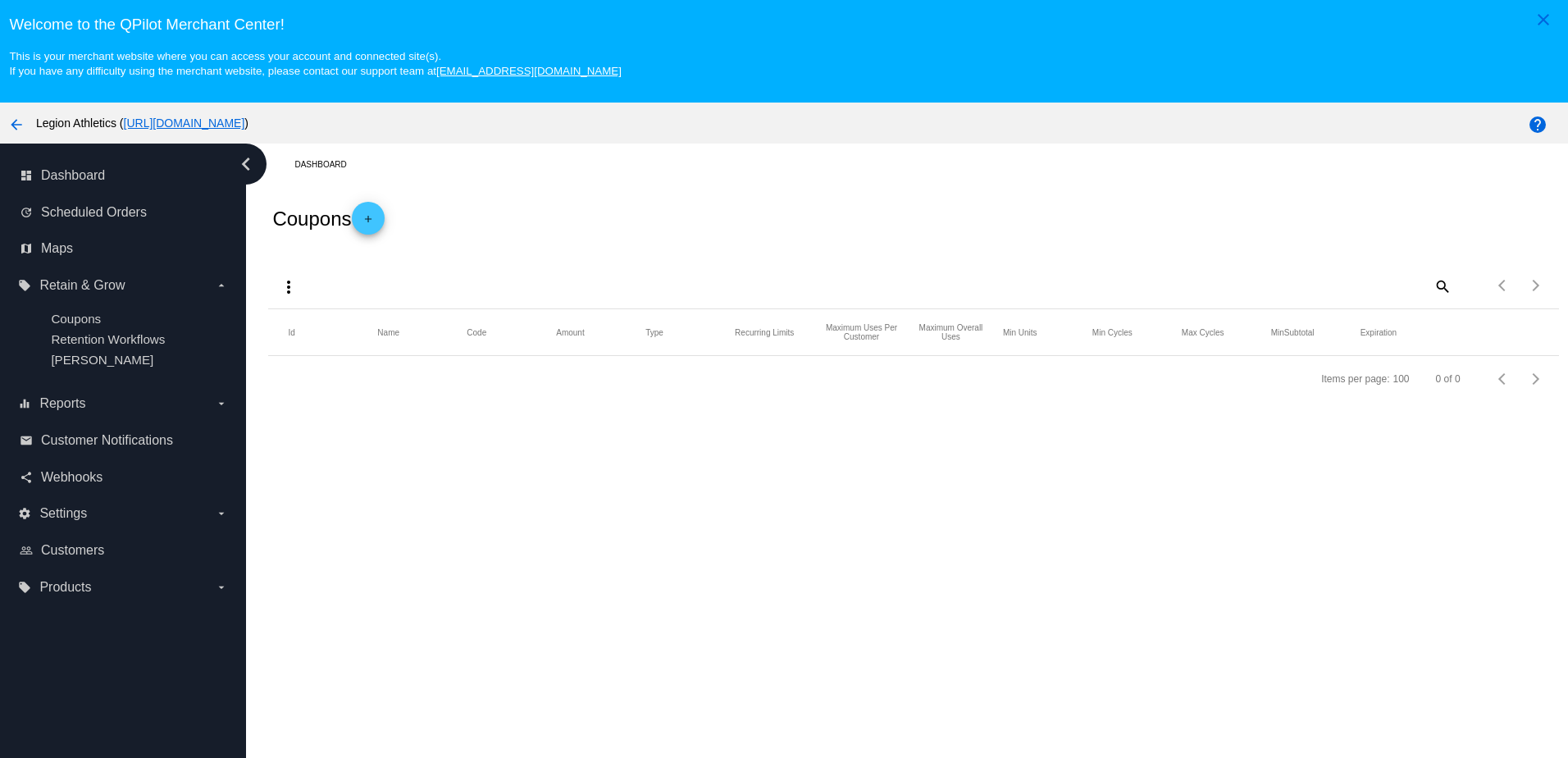
click at [373, 228] on mat-icon "add" at bounding box center [368, 223] width 20 height 20
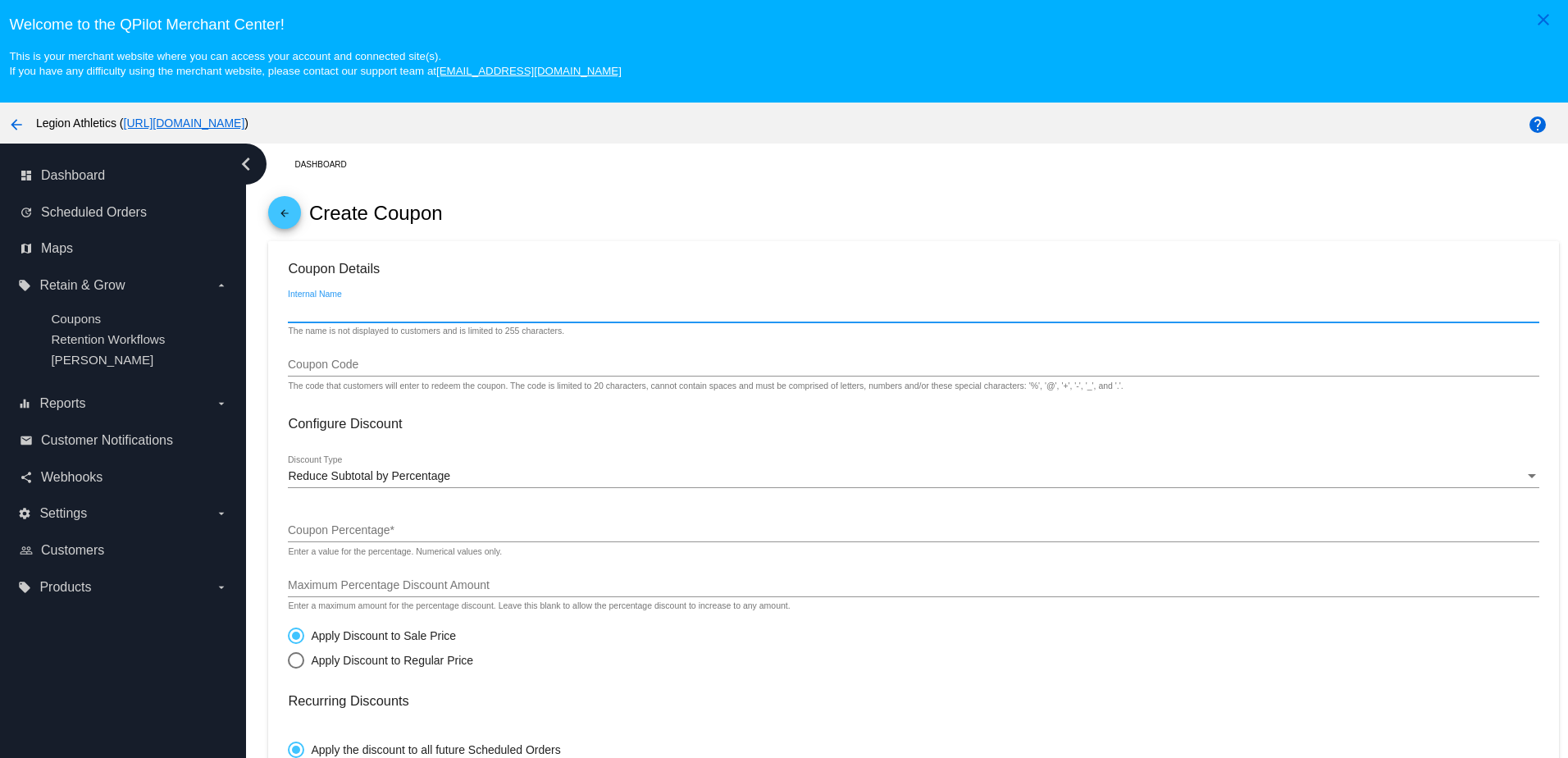
click at [354, 318] on input "Internal Name" at bounding box center [913, 311] width 1251 height 13
type input "Store credit and points (114) for Edmund Chung"
click at [340, 366] on input "Coupon Code" at bounding box center [913, 365] width 1251 height 13
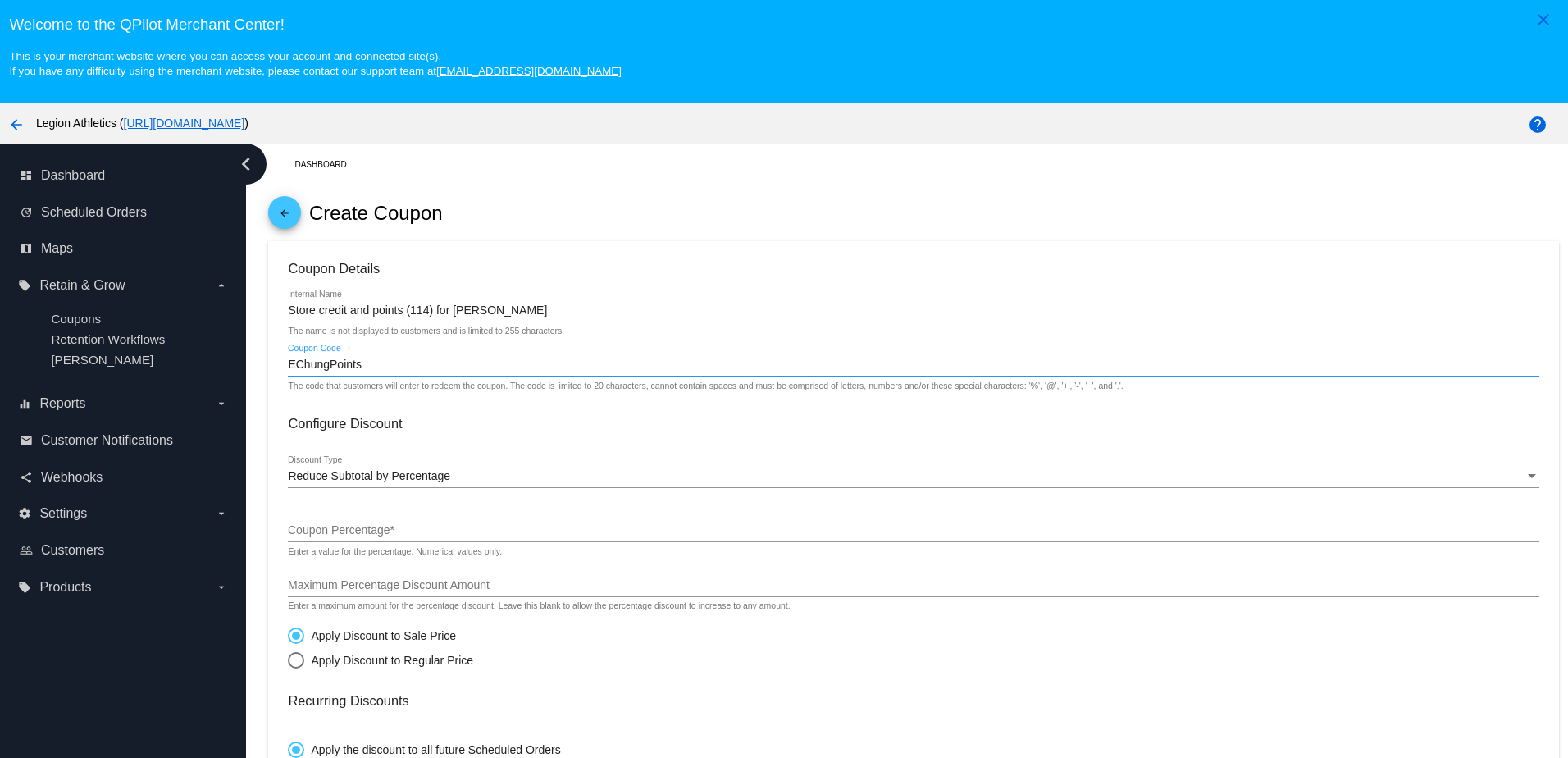
drag, startPoint x: 364, startPoint y: 371, endPoint x: 279, endPoint y: 376, distance: 85.1
click at [279, 376] on mat-card "Coupon Details Store credit and points (114) for Edmund Chung Internal Name The…" at bounding box center [913, 716] width 1290 height 950
click at [385, 370] on input "EChungPoints" at bounding box center [913, 365] width 1251 height 13
type input "EChungPoints"
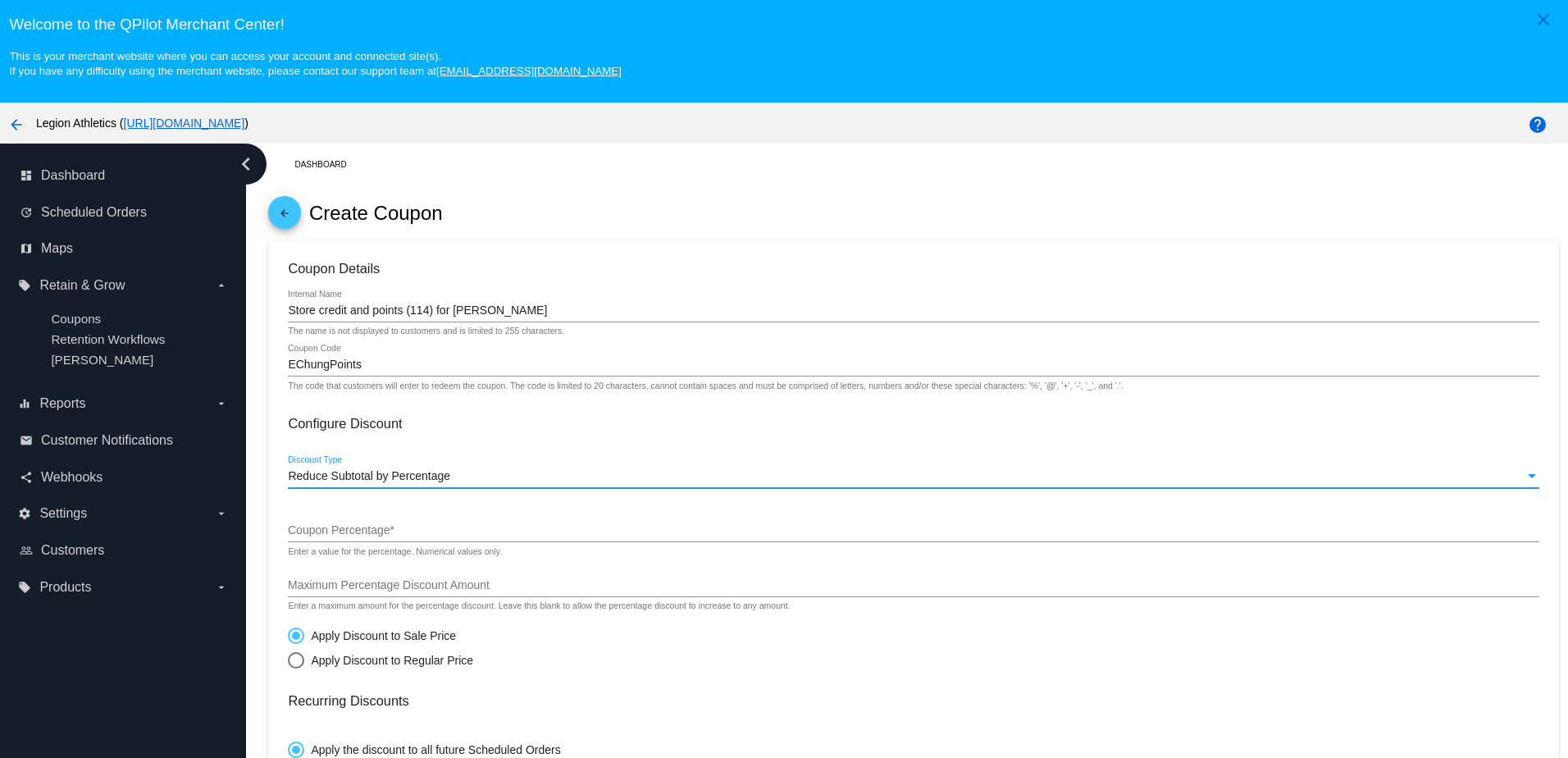
click at [355, 479] on span "Reduce Subtotal by Percentage" at bounding box center [369, 475] width 162 height 13
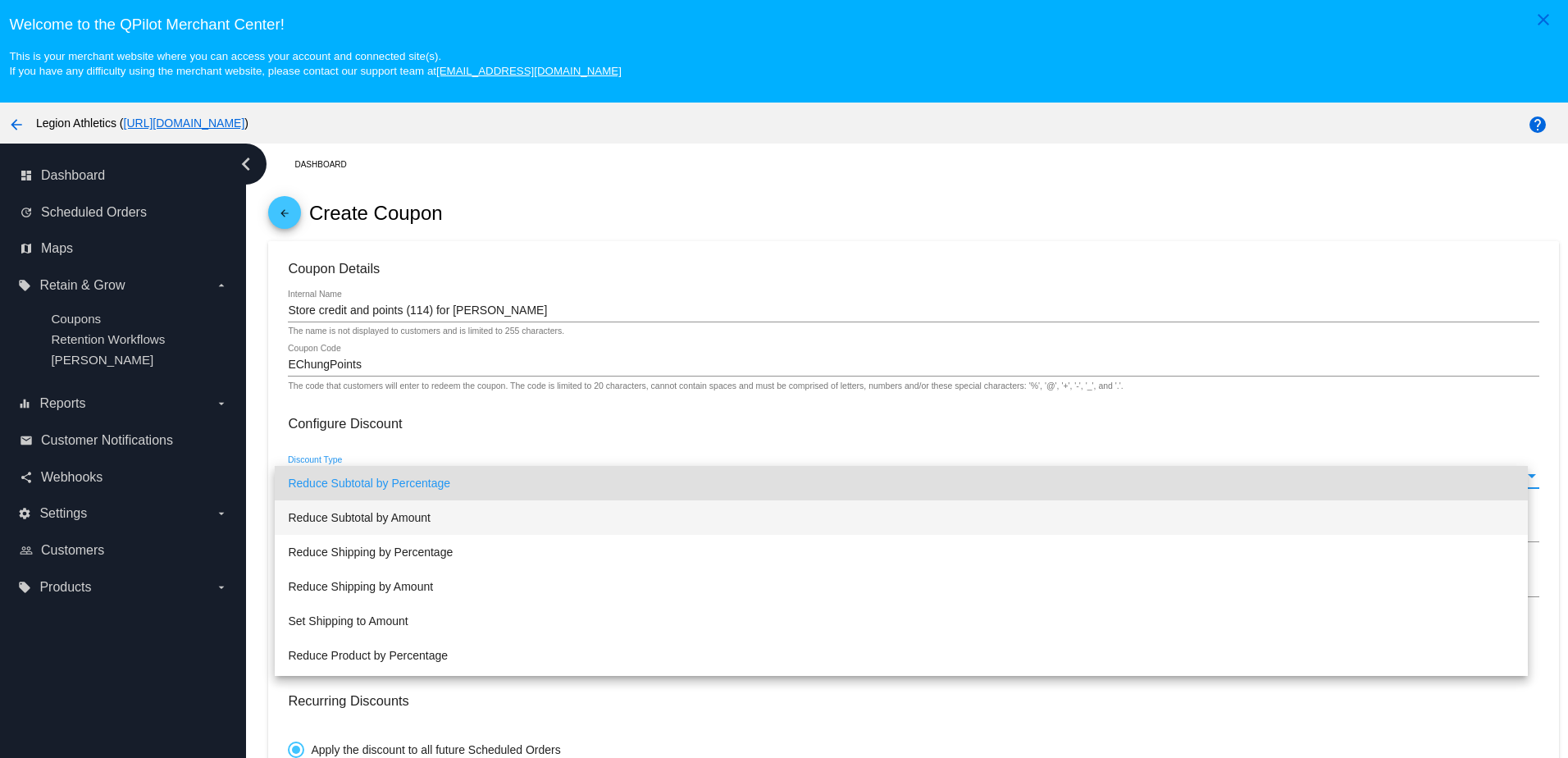
click at [368, 516] on span "Reduce Subtotal by Amount" at bounding box center [901, 517] width 1227 height 34
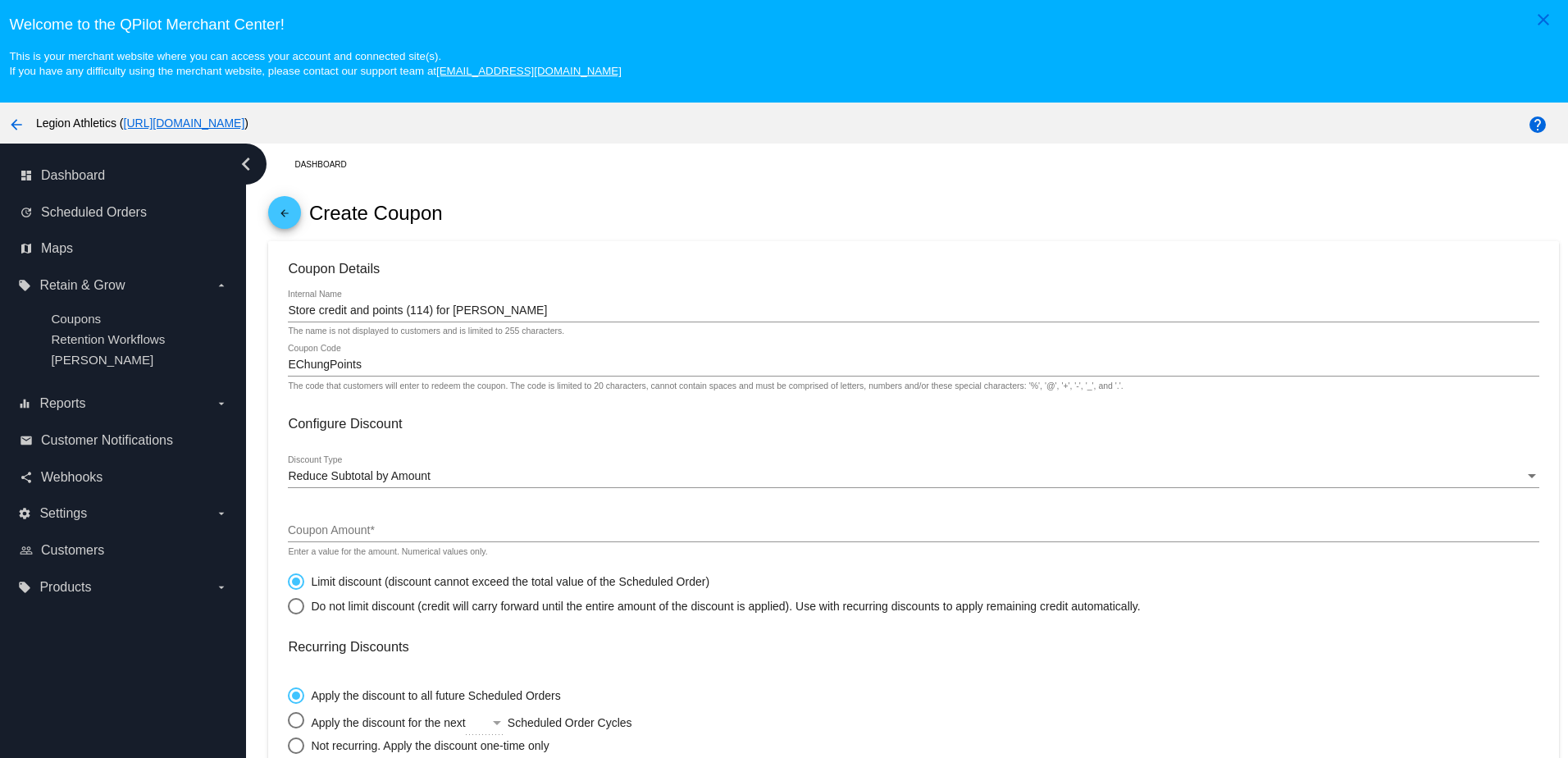
click at [351, 542] on div "Coupon Amount *" at bounding box center [913, 526] width 1251 height 32
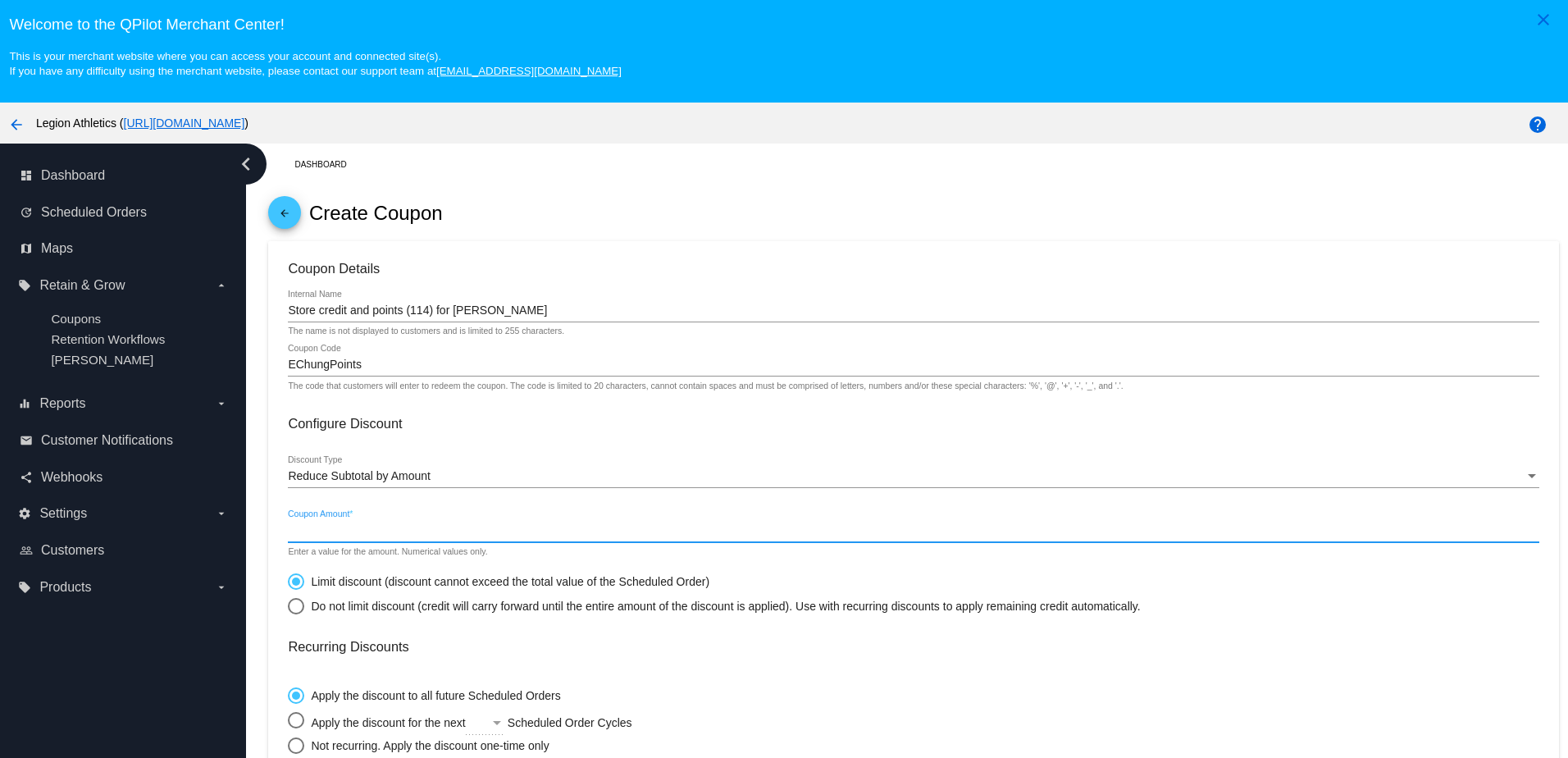
click at [346, 532] on input "Coupon Amount *" at bounding box center [913, 530] width 1251 height 13
type input "33.42"
click at [414, 480] on span "Reduce Subtotal by Amount" at bounding box center [359, 475] width 142 height 13
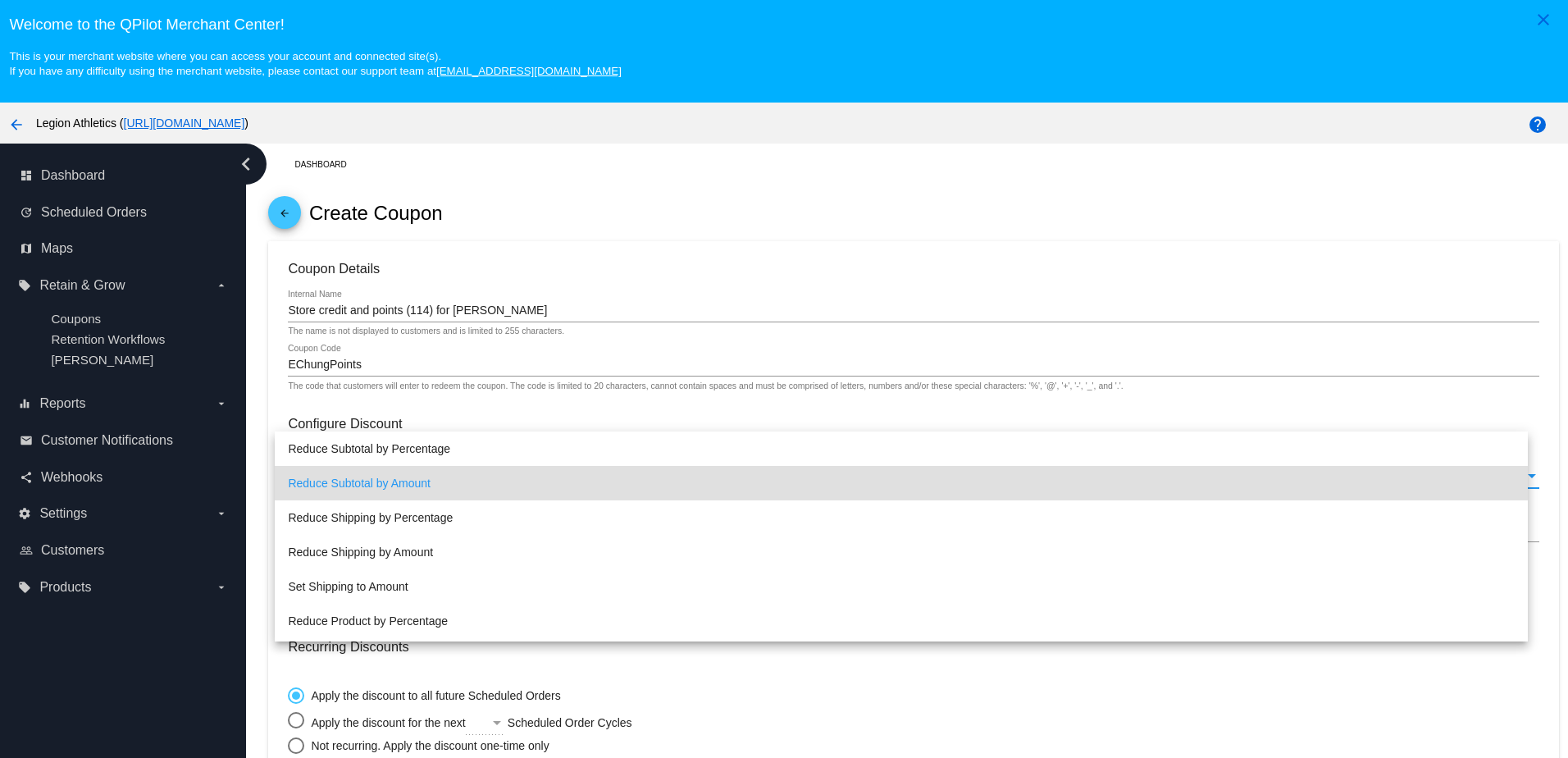
click at [414, 480] on span "Reduce Subtotal by Amount" at bounding box center [901, 483] width 1227 height 34
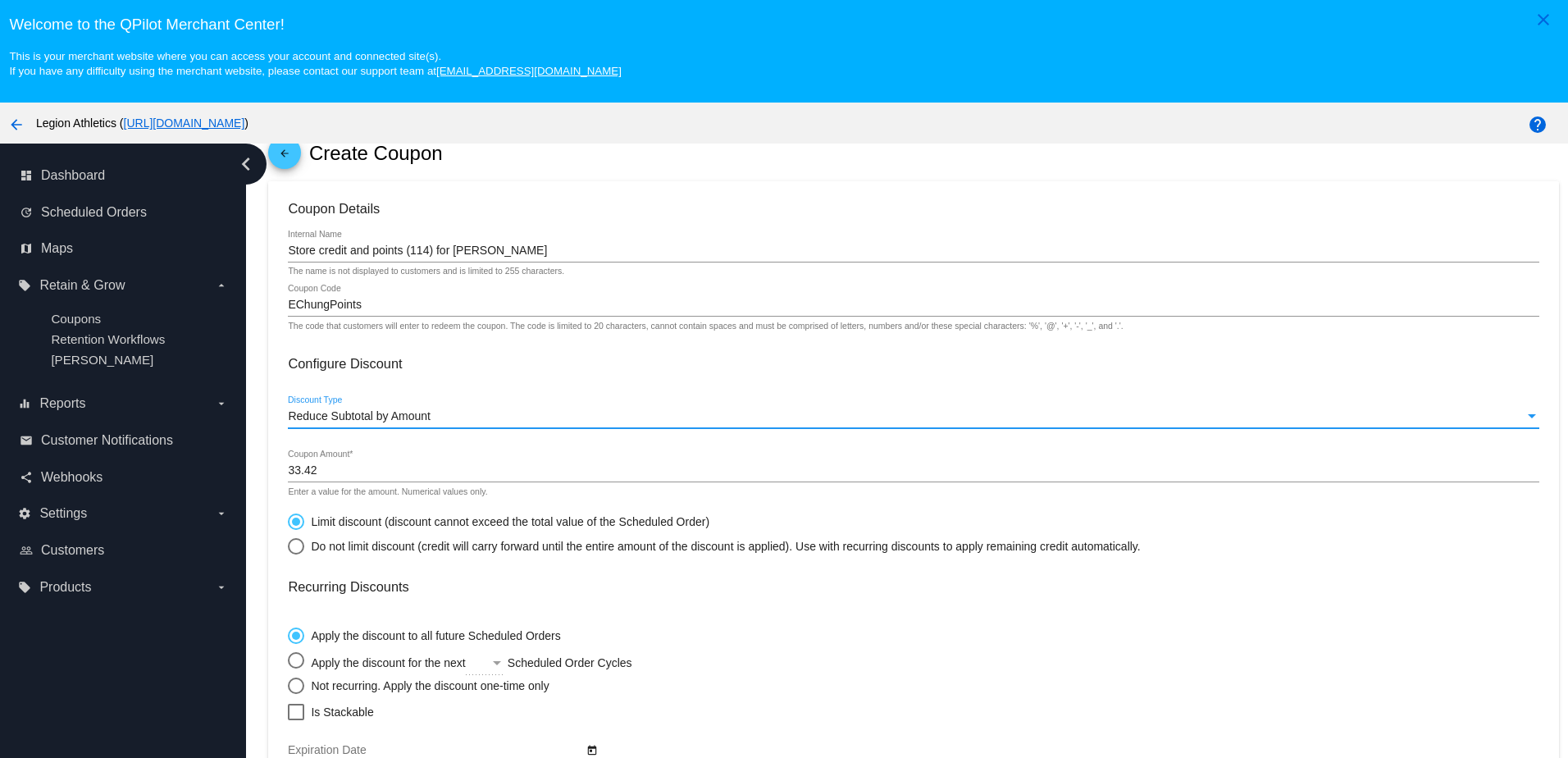
scroll to position [164, 0]
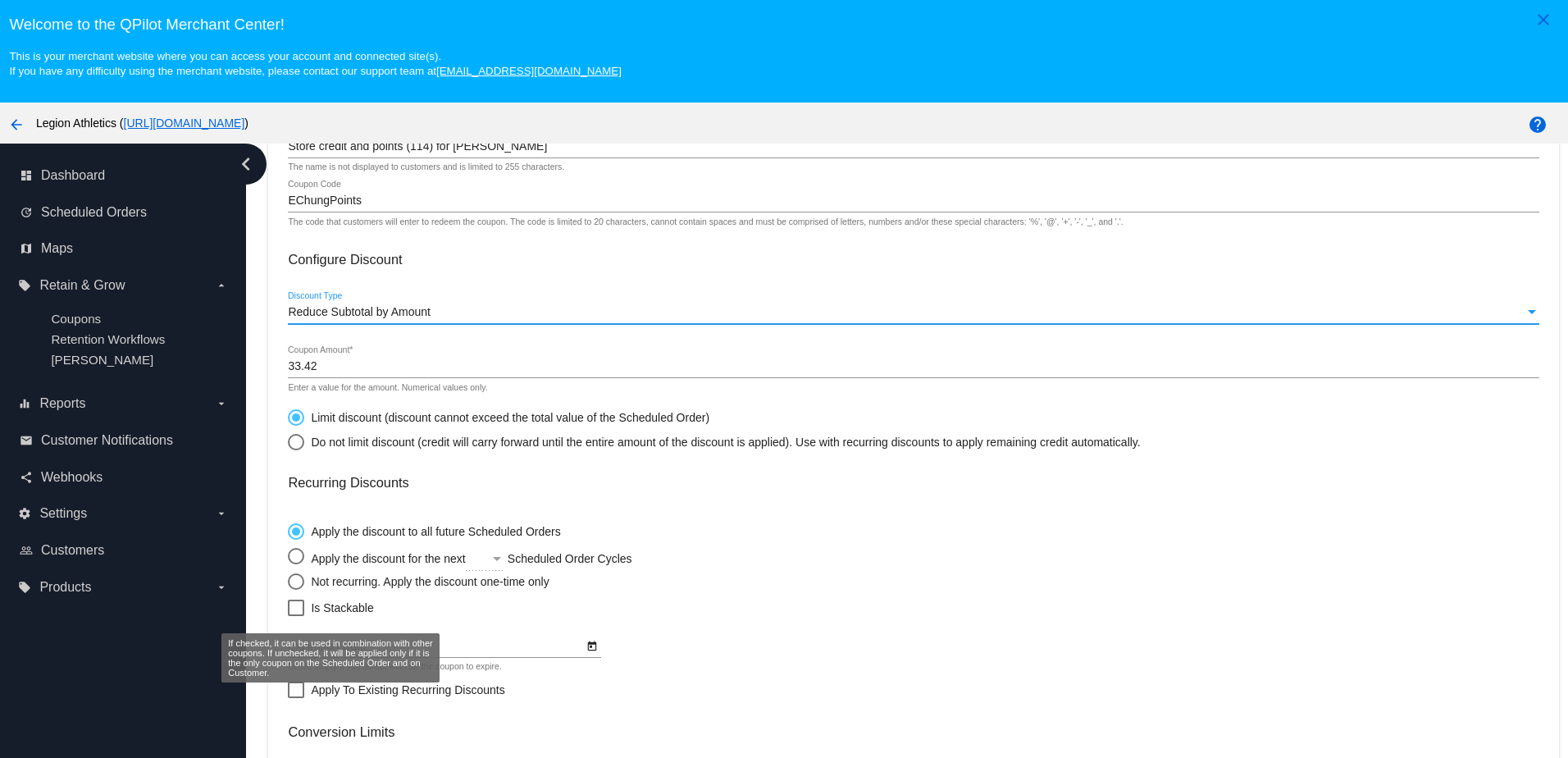
click at [327, 617] on span "Is Stackable" at bounding box center [341, 608] width 62 height 20
click at [296, 617] on input "Is Stackable" at bounding box center [295, 617] width 1 height 1
checkbox input "true"
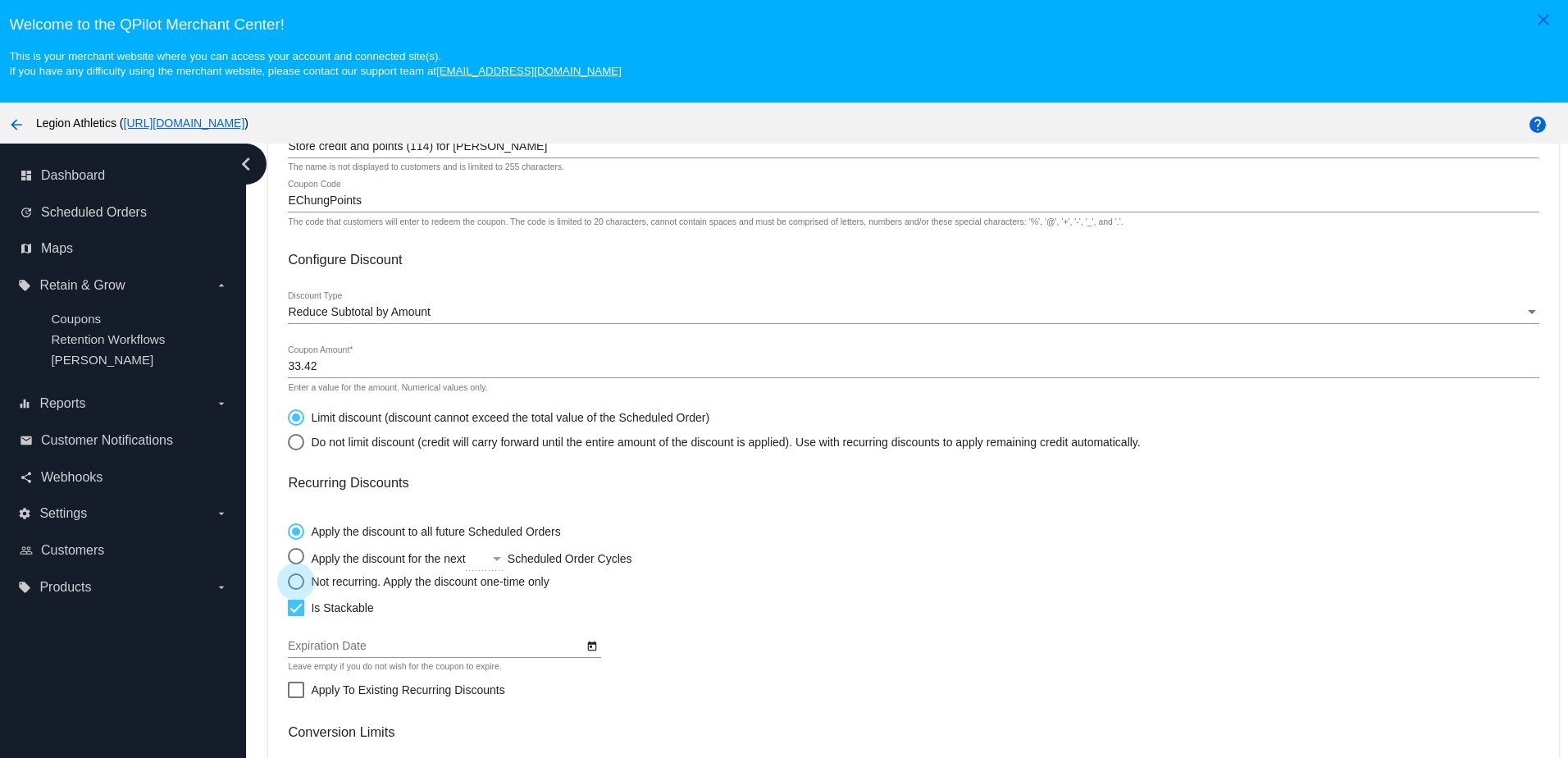
click at [327, 589] on div "Not recurring. Apply the discount one-time only" at bounding box center [427, 582] width 244 height 13
click at [288, 582] on input "Not recurring. Apply the discount one-time only" at bounding box center [287, 581] width 1 height 1
radio input "true"
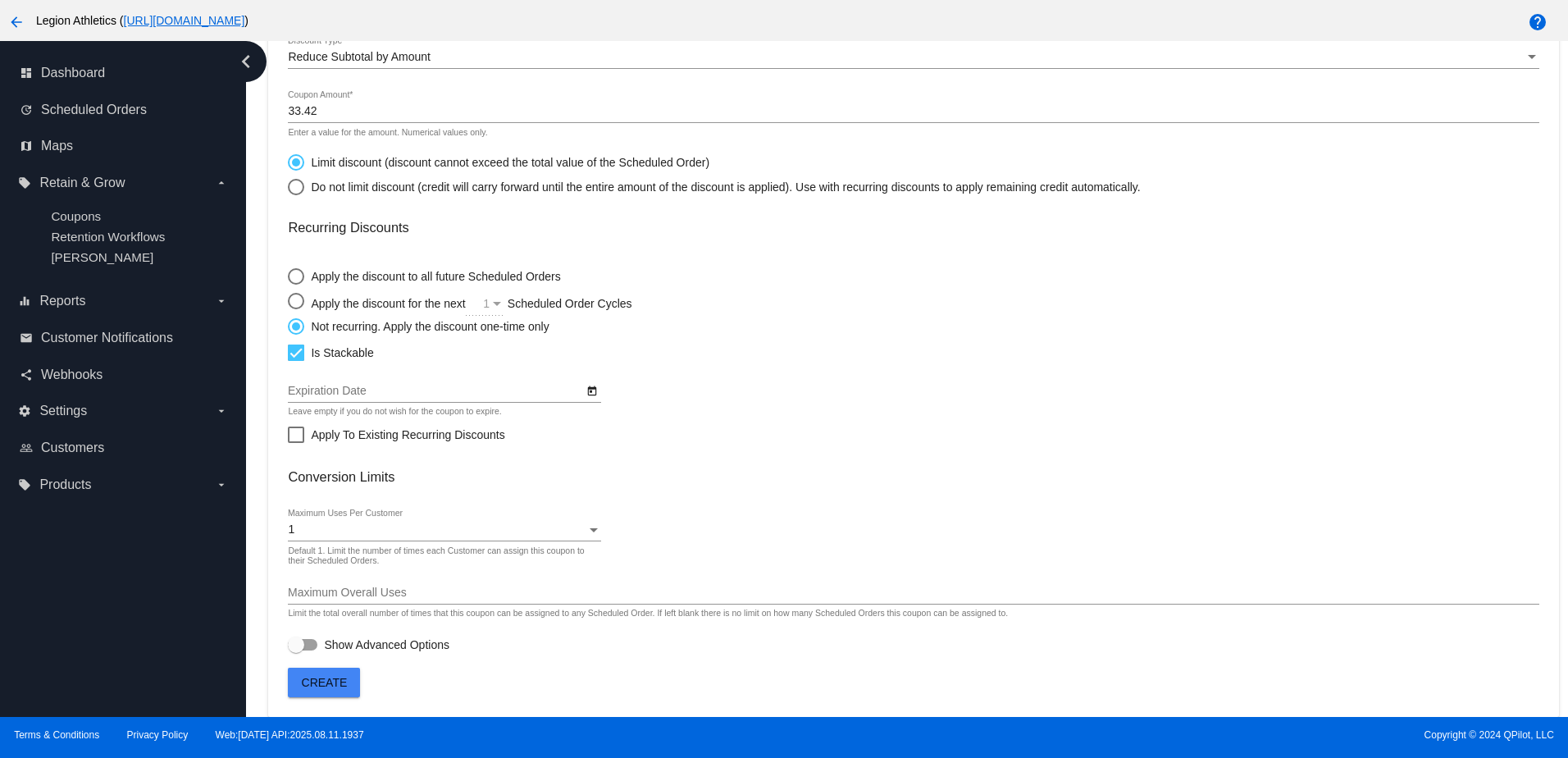
scroll to position [105, 0]
click at [333, 676] on span "Create" at bounding box center [325, 682] width 46 height 13
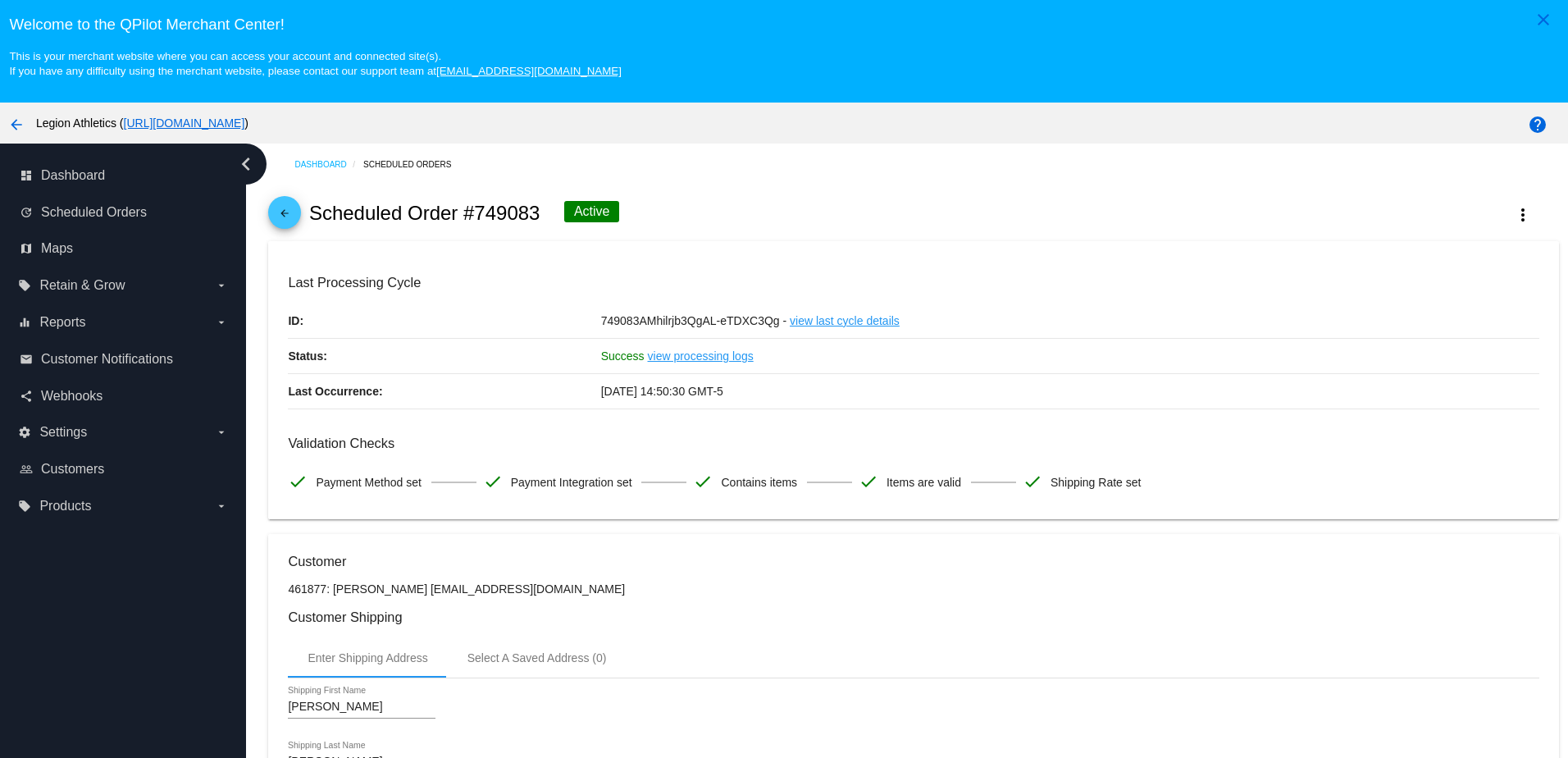
drag, startPoint x: 524, startPoint y: 221, endPoint x: 457, endPoint y: 217, distance: 67.1
click at [457, 217] on h2 "Scheduled Order #749083" at bounding box center [424, 213] width 231 height 23
copy h2 "#749083"
click at [966, 201] on div "arrow_back Scheduled Order #749083 Active more_vert" at bounding box center [913, 213] width 1290 height 56
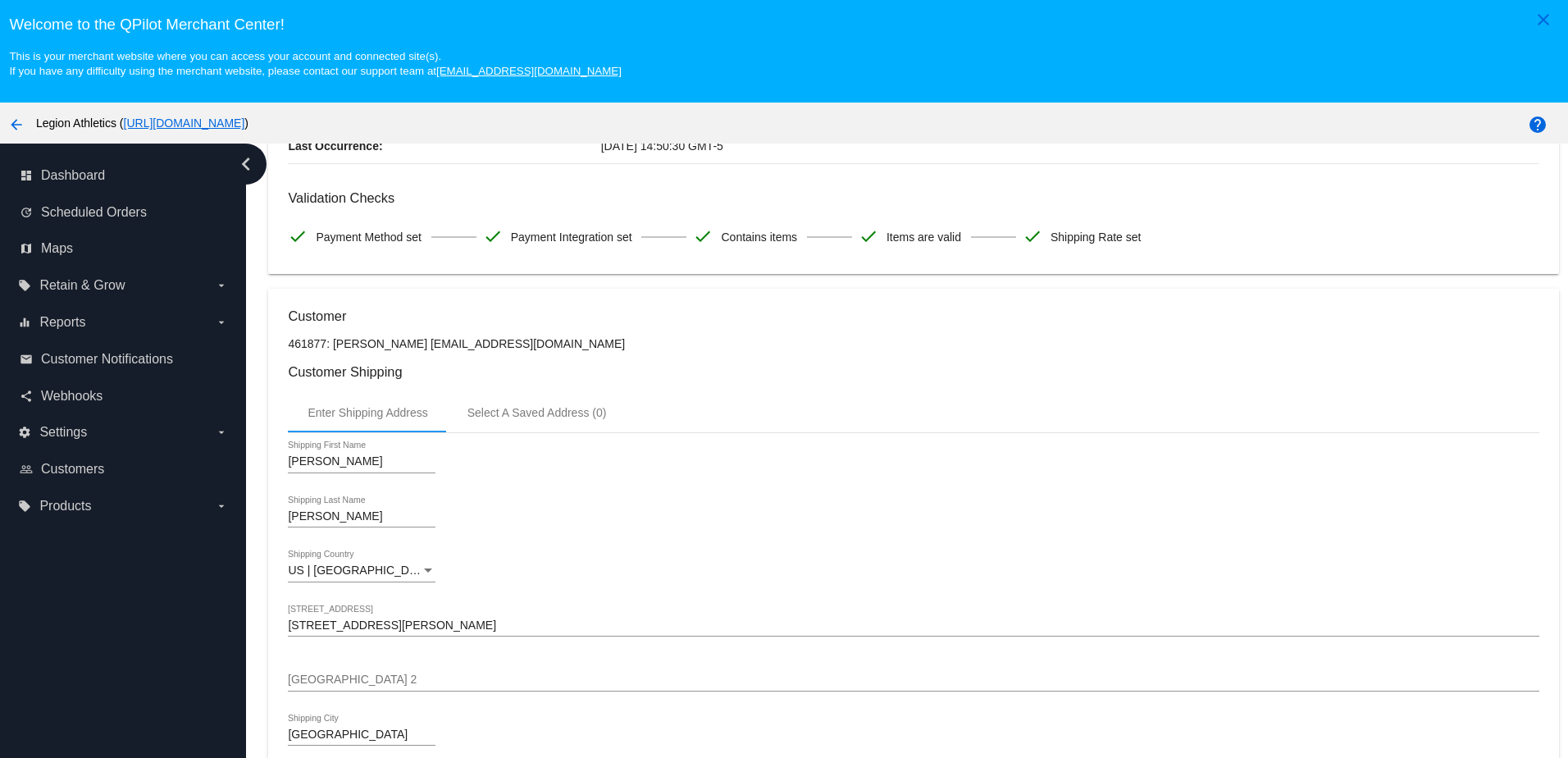
scroll to position [246, 0]
drag, startPoint x: 522, startPoint y: 349, endPoint x: 420, endPoint y: 355, distance: 102.2
click at [420, 349] on p "461877: [PERSON_NAME] [EMAIL_ADDRESS][DOMAIN_NAME]" at bounding box center [913, 342] width 1251 height 13
copy p "eyc1008@gmail.com"
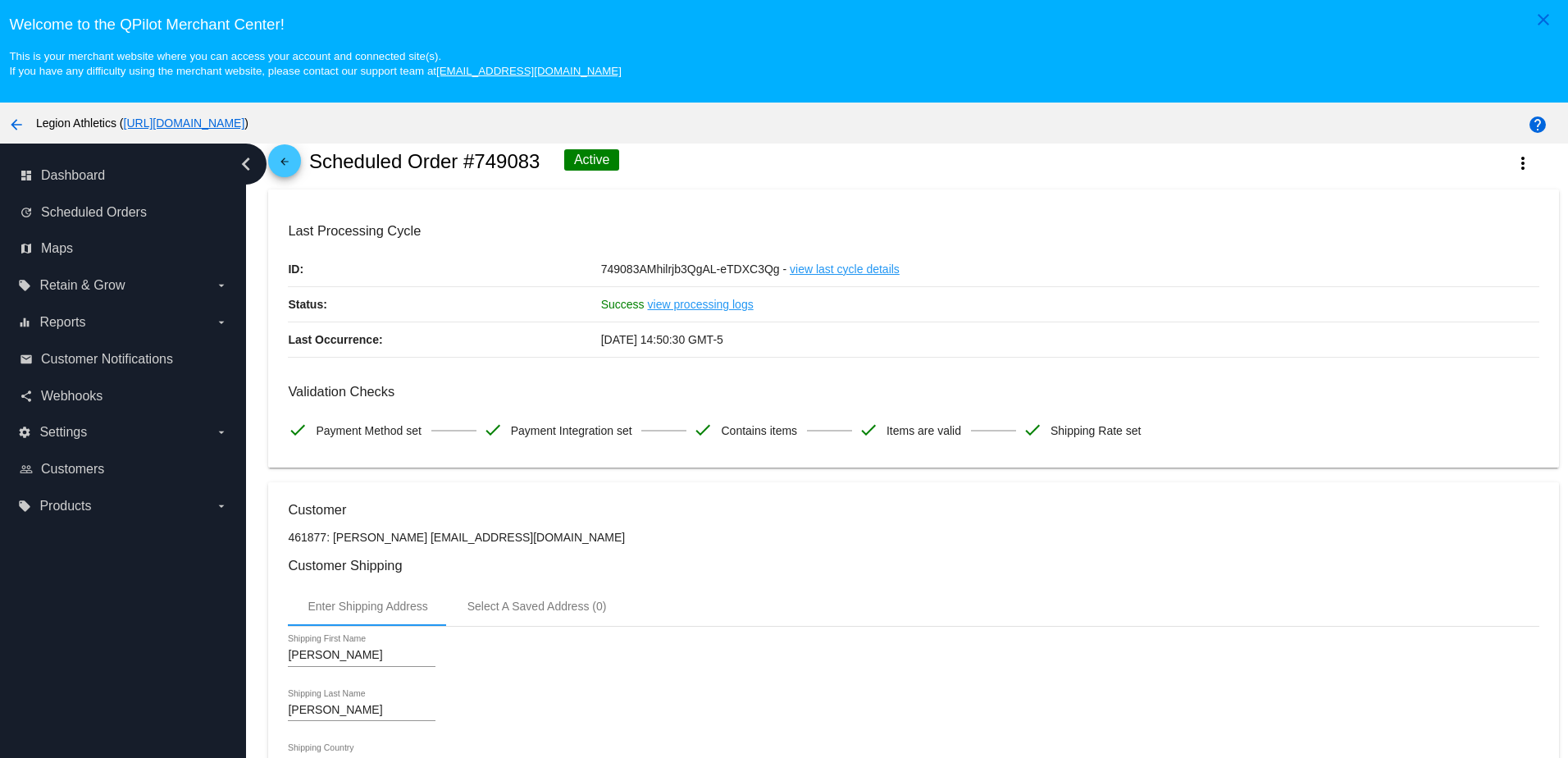
scroll to position [0, 0]
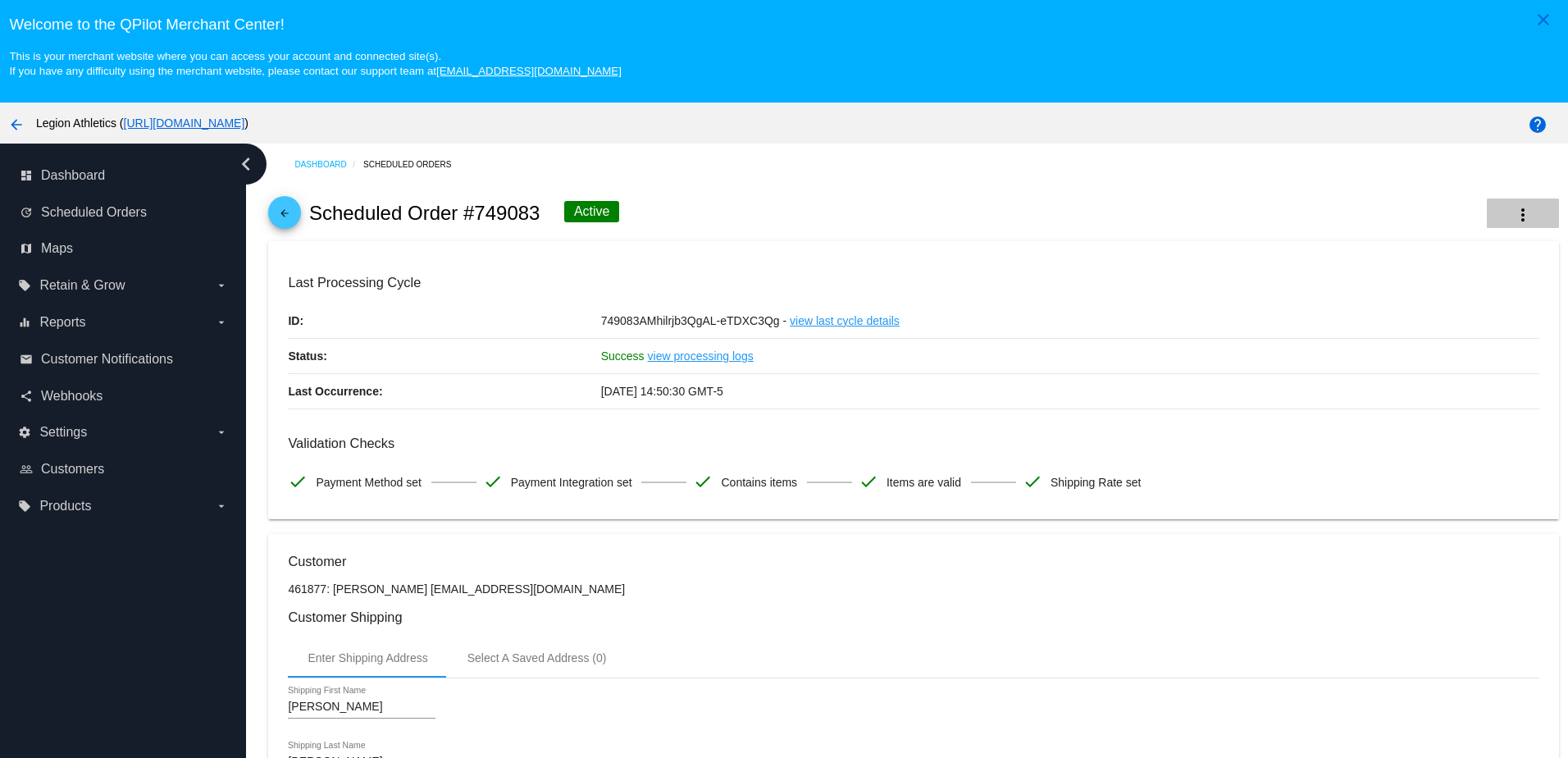
click at [1493, 205] on button "more_vert" at bounding box center [1523, 213] width 72 height 30
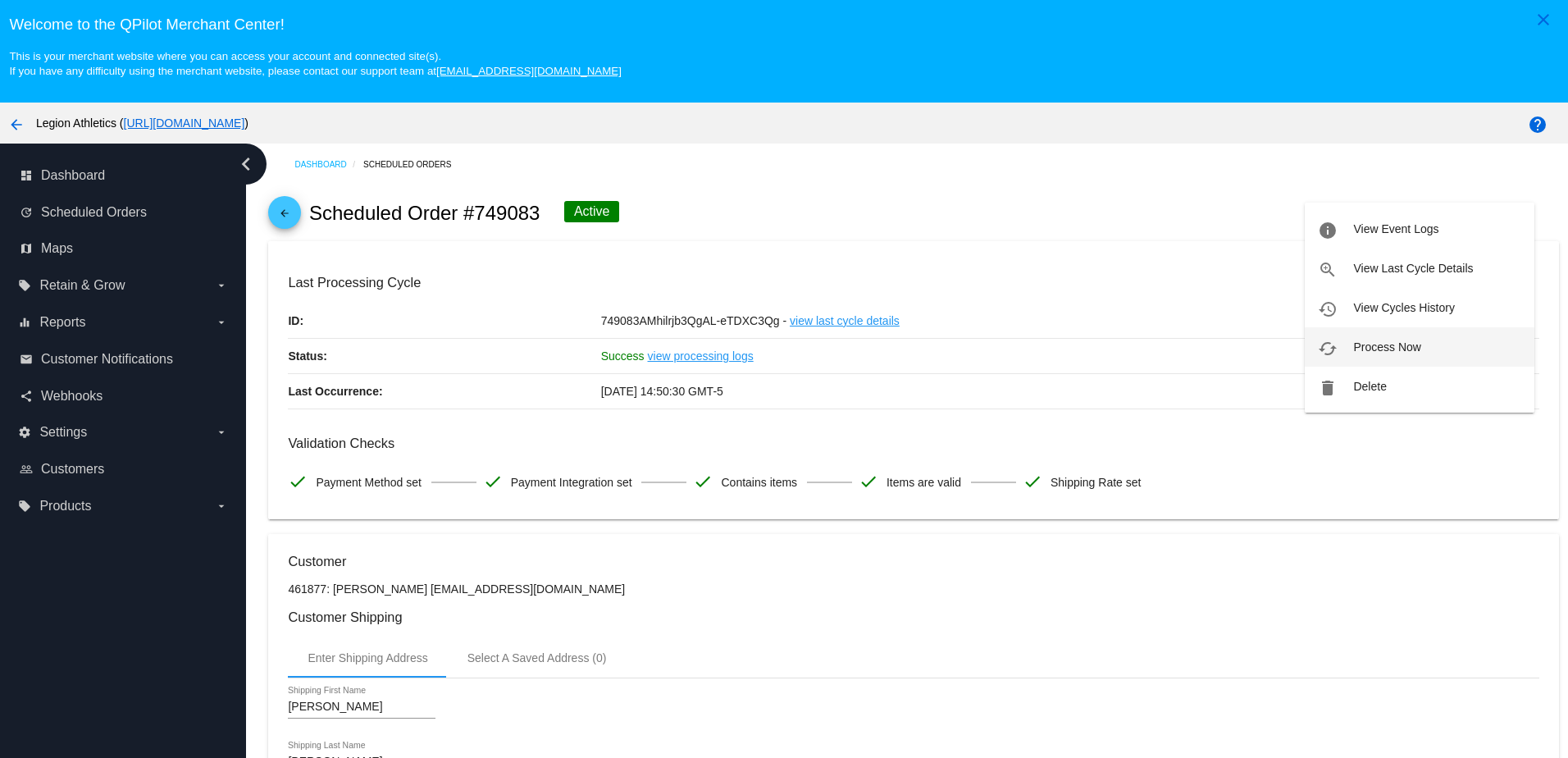
click at [1386, 345] on span "Process Now" at bounding box center [1386, 347] width 67 height 13
